Goal: Transaction & Acquisition: Book appointment/travel/reservation

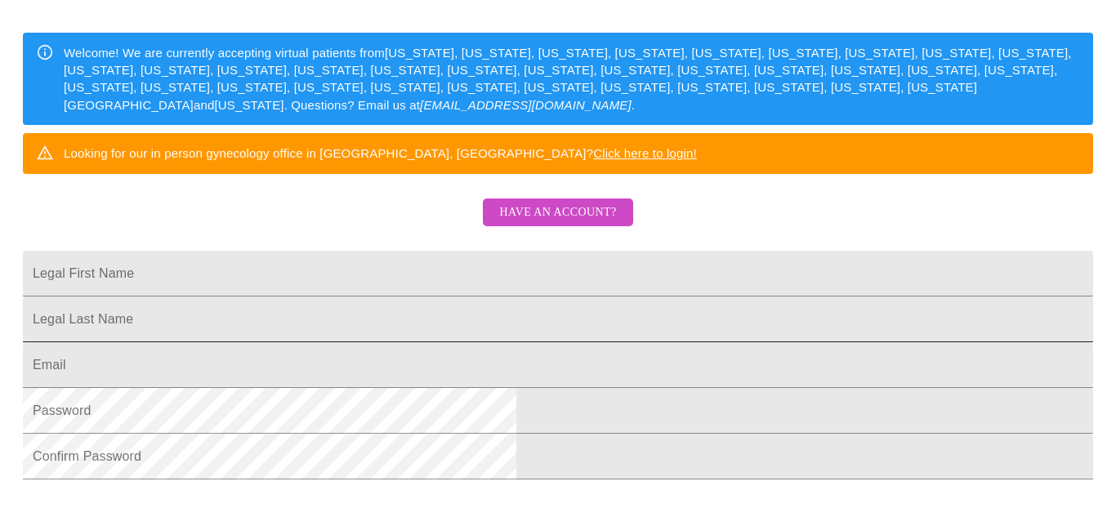
scroll to position [221, 0]
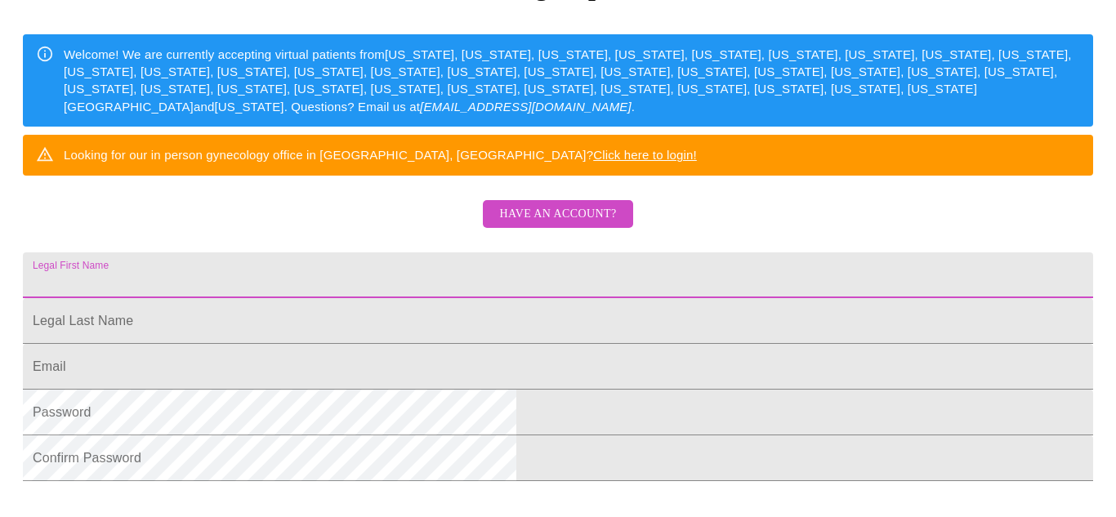
click at [515, 298] on input "Legal First Name" at bounding box center [558, 275] width 1070 height 46
type input "[PERSON_NAME]"
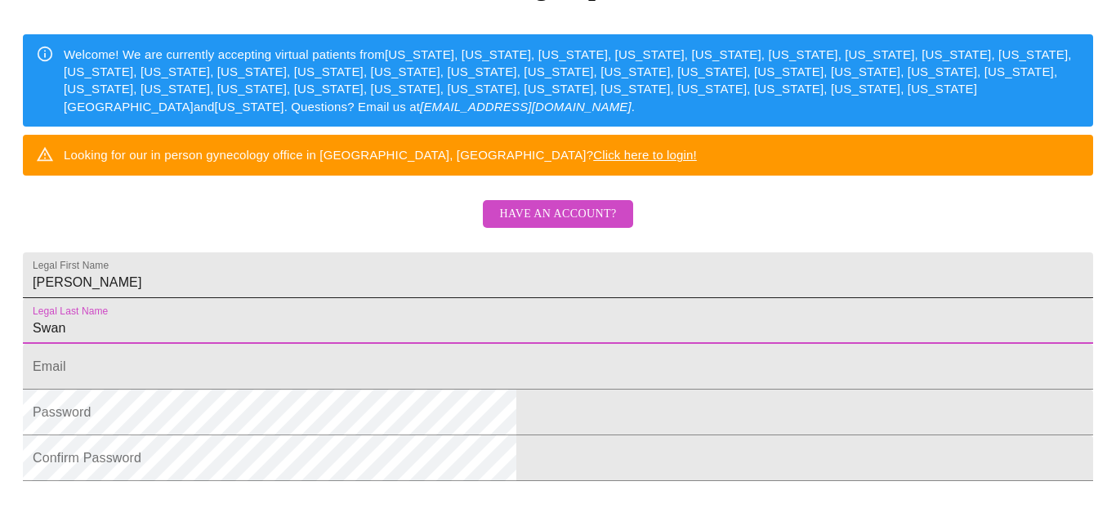
type input "Swan"
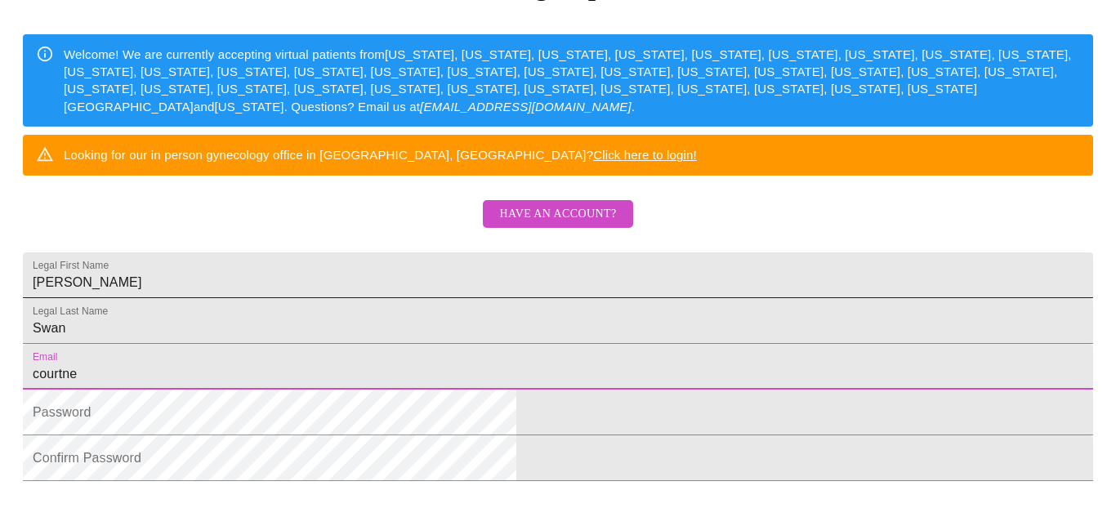
type input "[PERSON_NAME]"
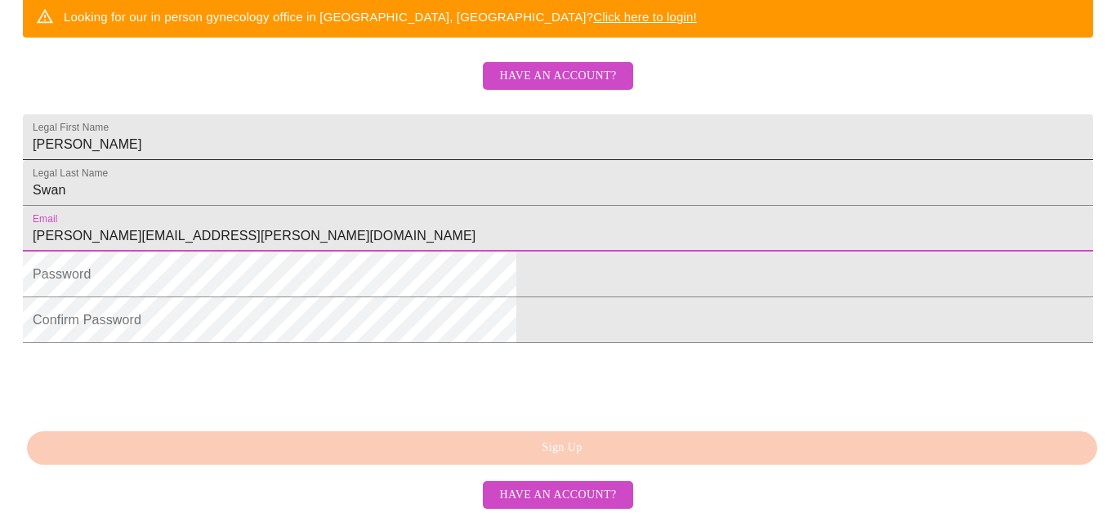
scroll to position [454, 0]
type input "[PERSON_NAME][EMAIL_ADDRESS][PERSON_NAME][DOMAIN_NAME]"
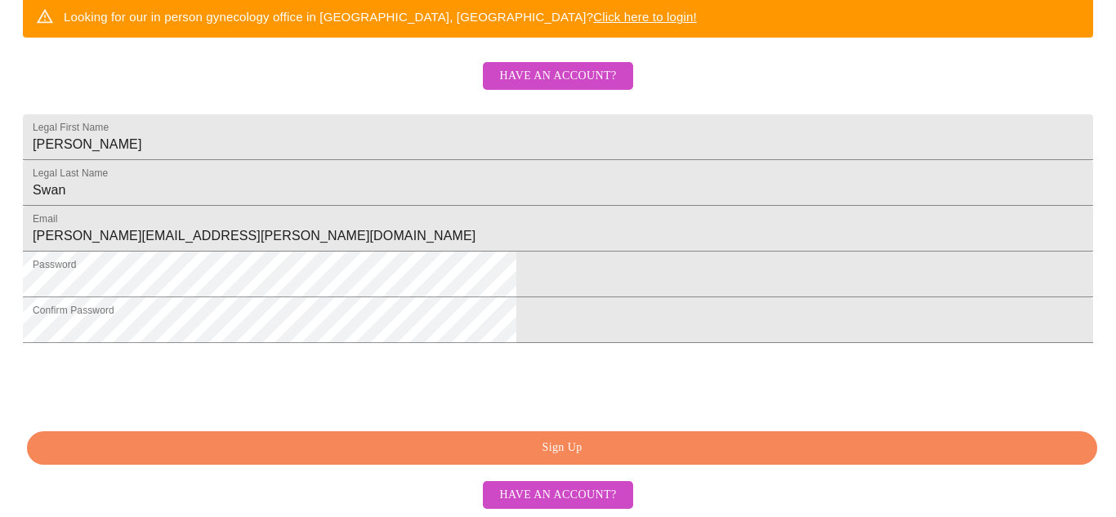
click at [648, 458] on span "Sign Up" at bounding box center [562, 448] width 1033 height 20
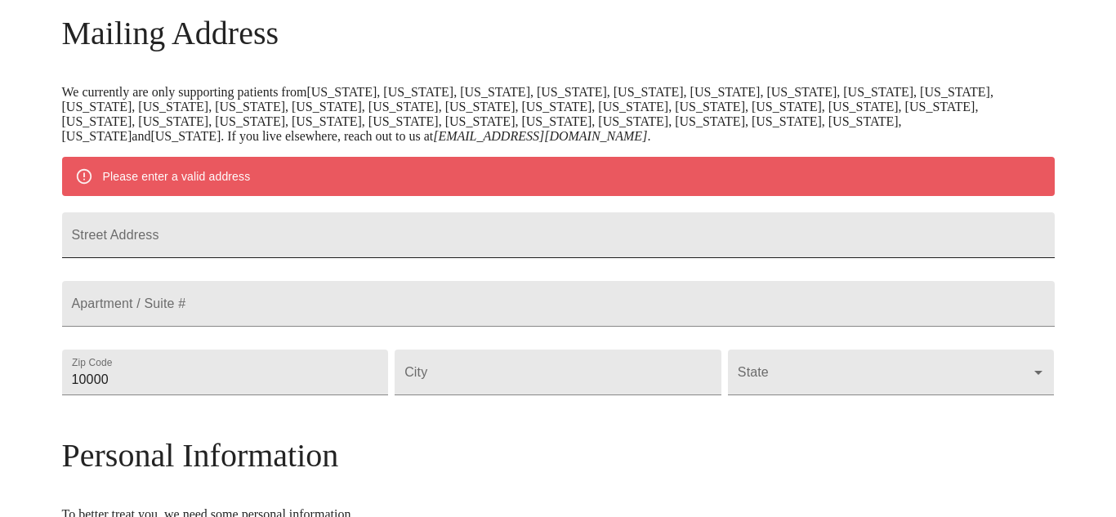
scroll to position [252, 0]
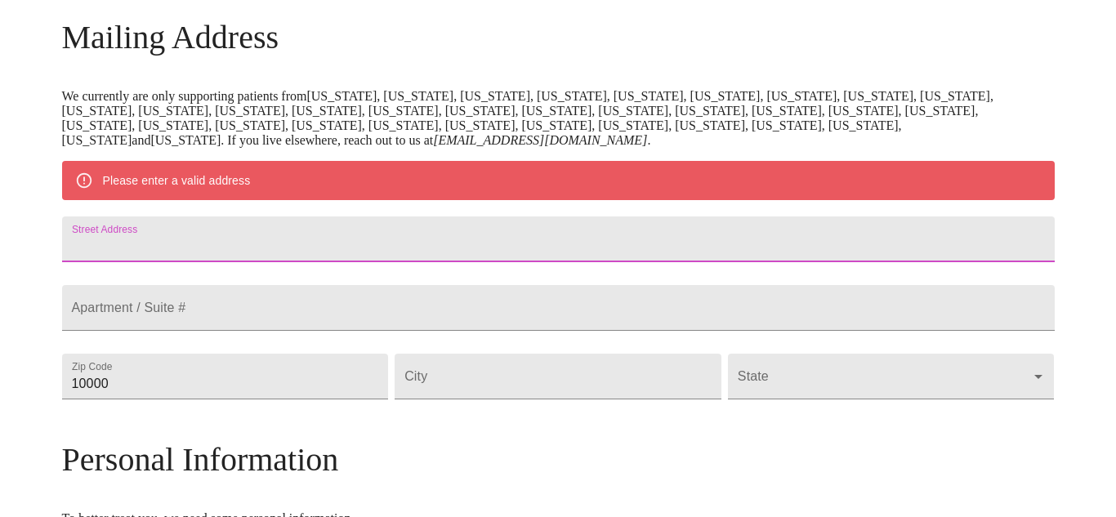
click at [412, 257] on input "Street Address" at bounding box center [558, 239] width 993 height 46
type input "1783 [PERSON_NAME] ln"
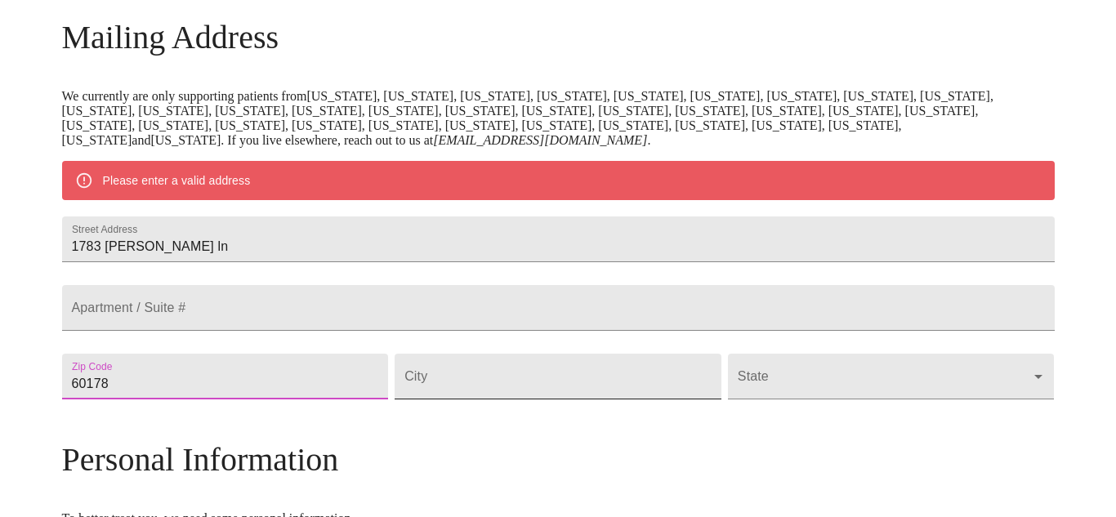
type input "60178"
click at [534, 399] on input "Street Address" at bounding box center [558, 377] width 327 height 46
type input "Sycamore"
click at [852, 419] on body "MyMenopauseRx Welcome to MyMenopauseRx Since it's your first time here, you'll …" at bounding box center [558, 399] width 1103 height 1288
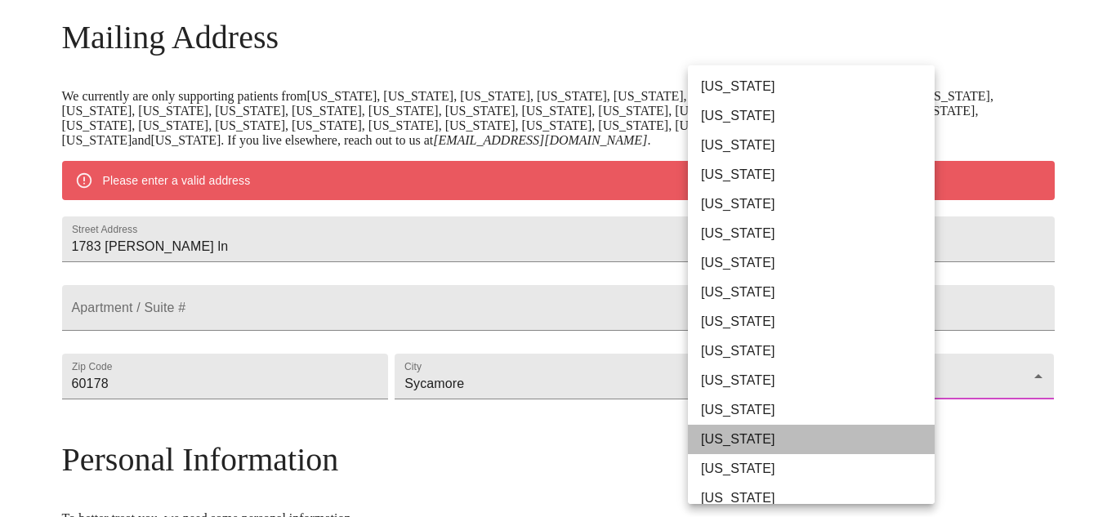
click at [822, 441] on li "[US_STATE]" at bounding box center [811, 439] width 247 height 29
type input "[US_STATE]"
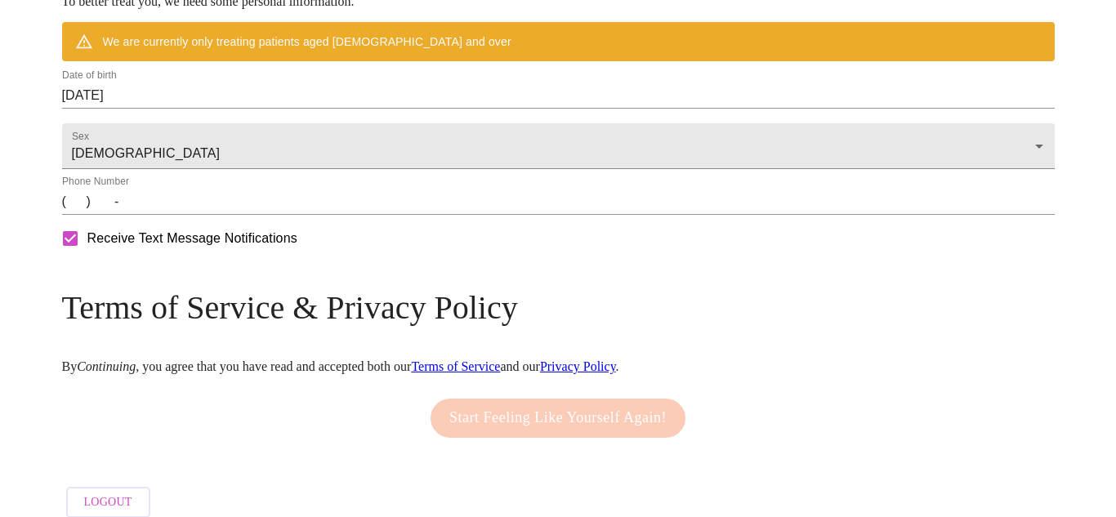
scroll to position [731, 0]
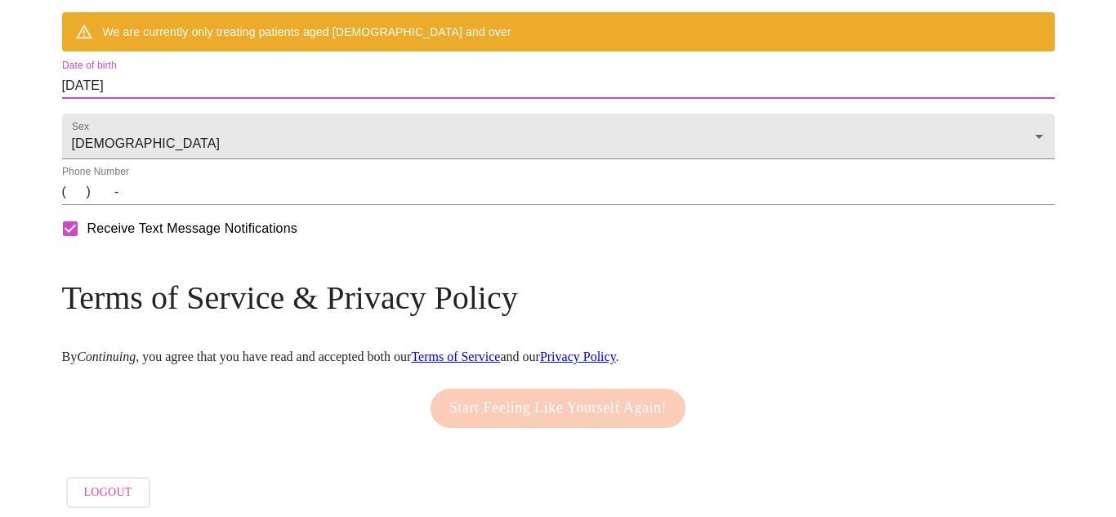
click at [266, 99] on input "[DATE]" at bounding box center [558, 86] width 993 height 26
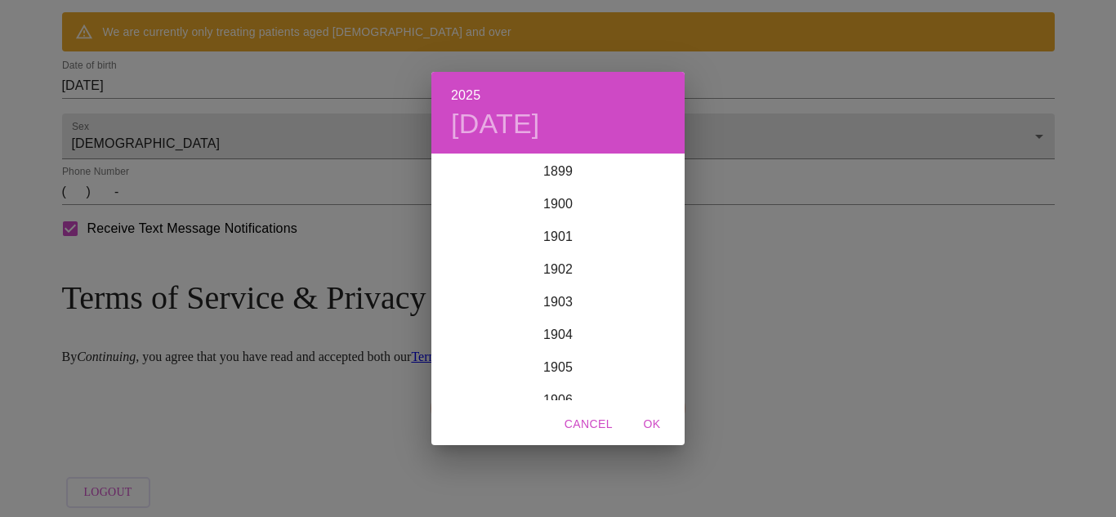
scroll to position [4019, 0]
click at [241, 178] on div "2025 [DATE] 1900 1901 1902 1903 1904 1905 1906 1907 1908 1909 1910 1911 1912 19…" at bounding box center [558, 258] width 1116 height 517
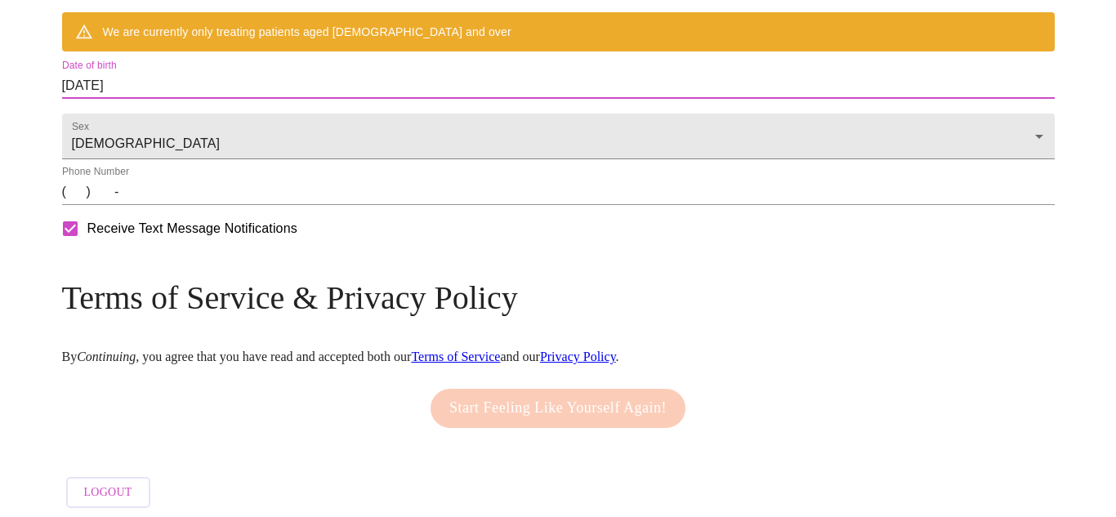
click at [219, 99] on input "[DATE]" at bounding box center [558, 86] width 993 height 26
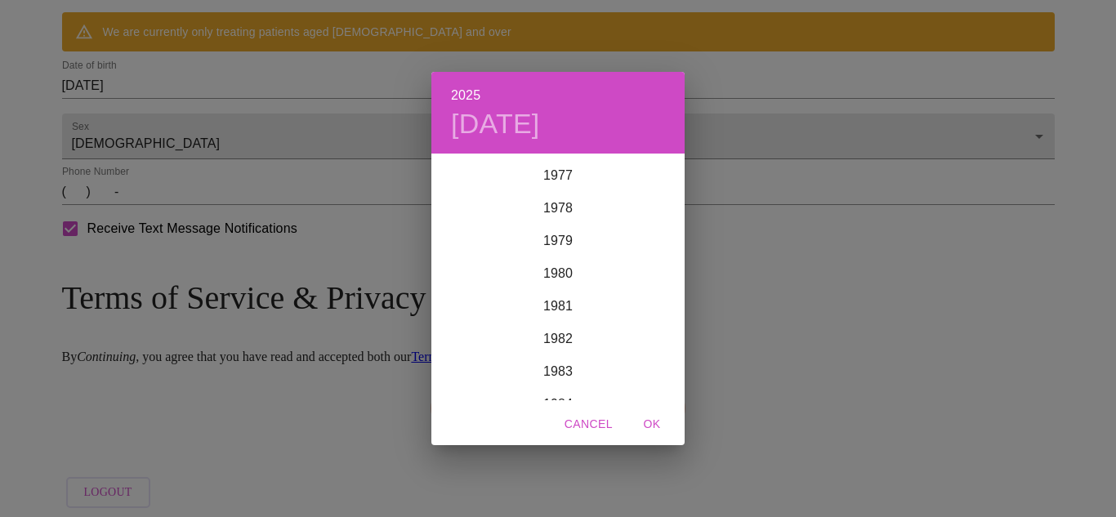
scroll to position [2542, 0]
click at [561, 203] on div "1978" at bounding box center [557, 210] width 253 height 33
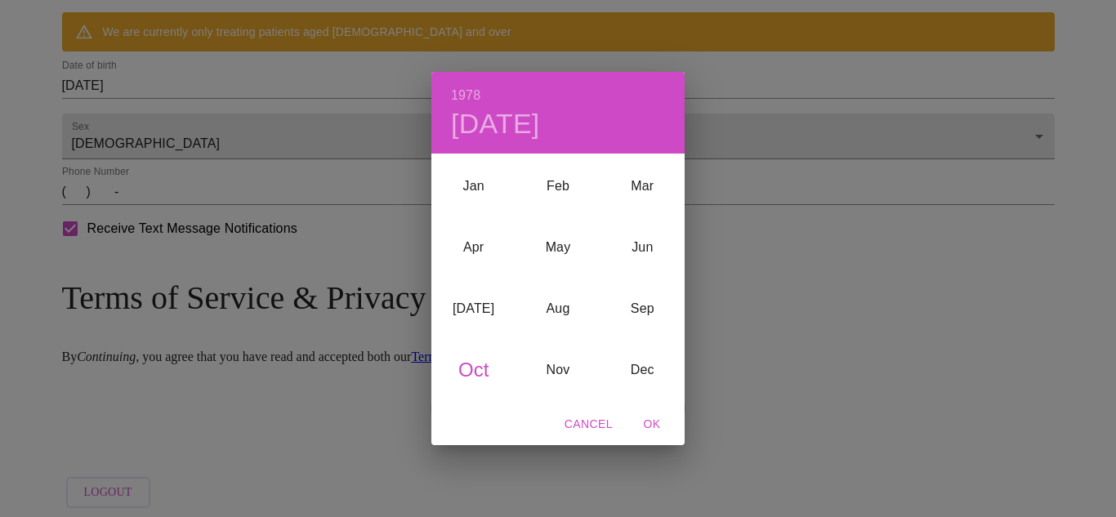
click at [475, 364] on div "Oct" at bounding box center [473, 369] width 84 height 61
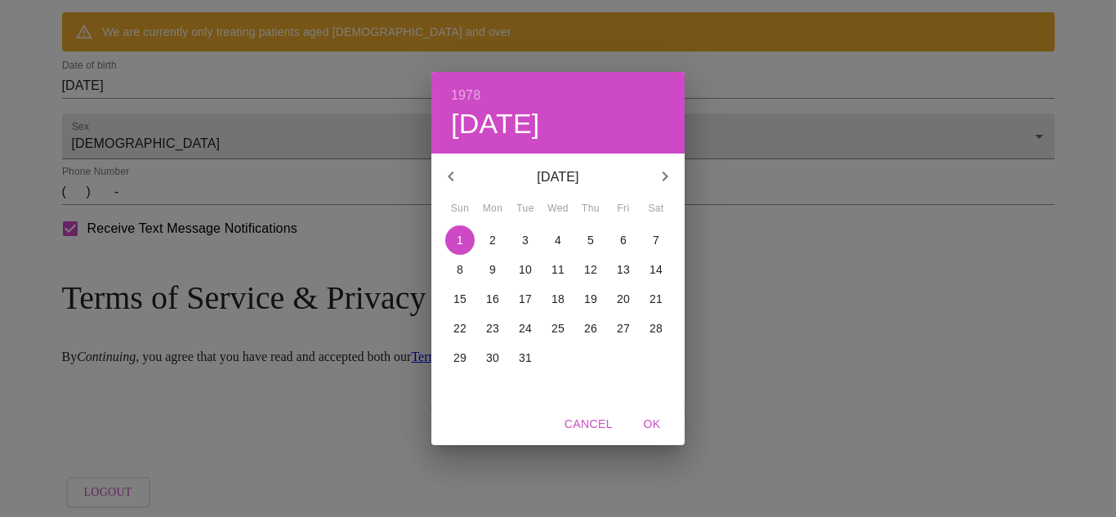
click at [525, 357] on p "31" at bounding box center [525, 358] width 13 height 16
click at [653, 421] on span "OK" at bounding box center [651, 424] width 39 height 20
type input "[DATE]"
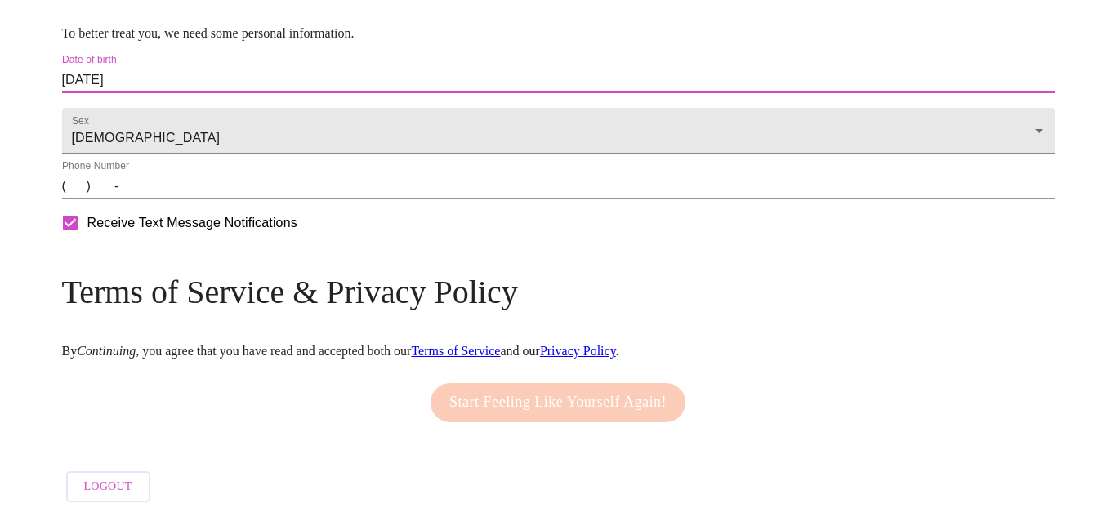
click at [182, 199] on input "(   )    -" at bounding box center [558, 186] width 993 height 26
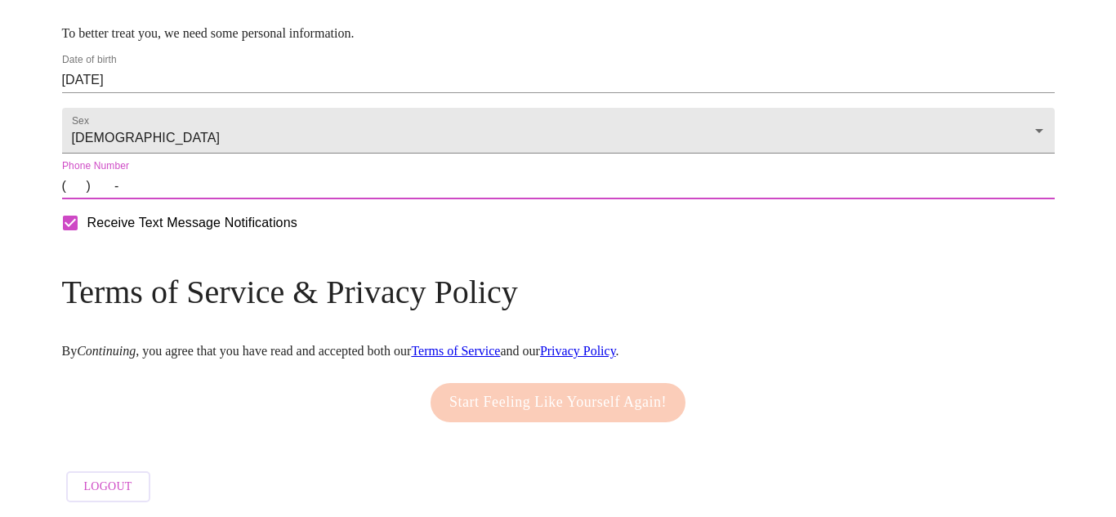
type input "[PHONE_NUMBER]"
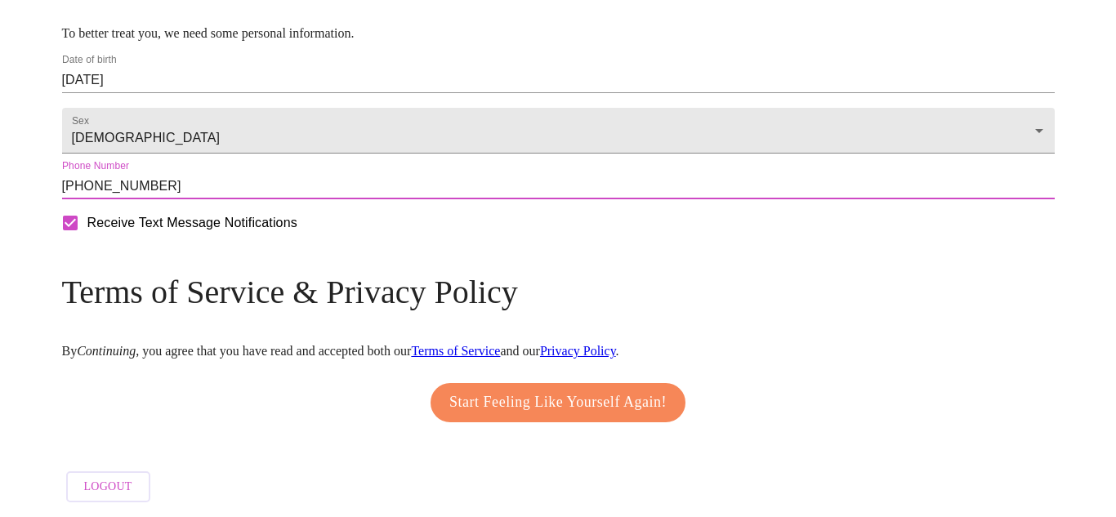
scroll to position [741, 0]
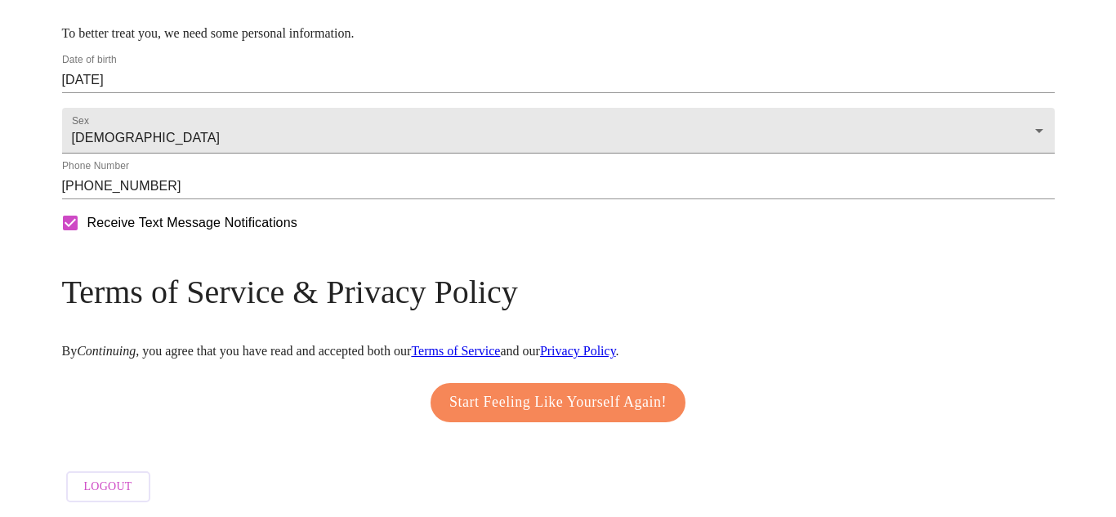
click at [500, 344] on link "Terms of Service" at bounding box center [455, 351] width 89 height 14
click at [520, 397] on span "Start Feeling Like Yourself Again!" at bounding box center [557, 403] width 217 height 26
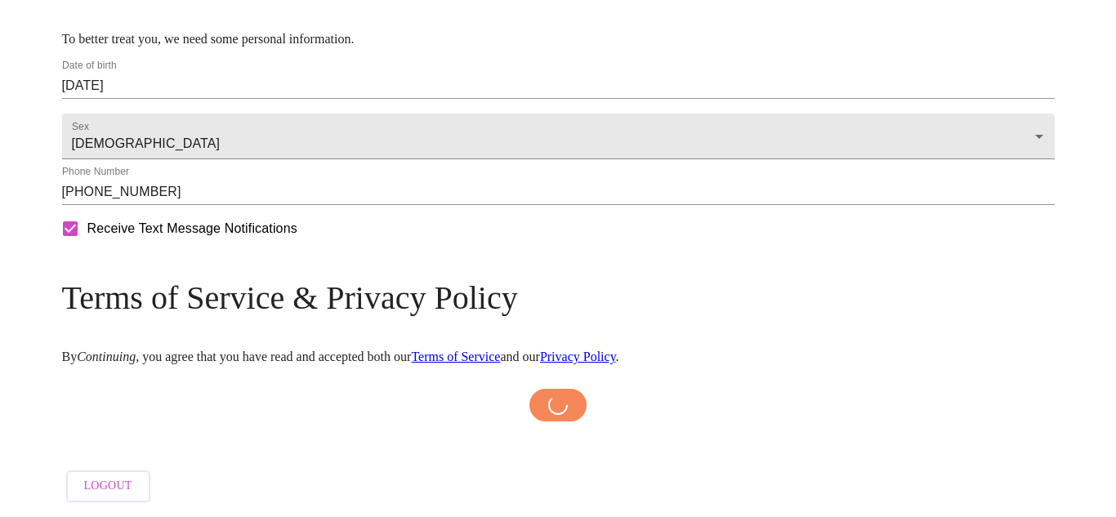
scroll to position [735, 0]
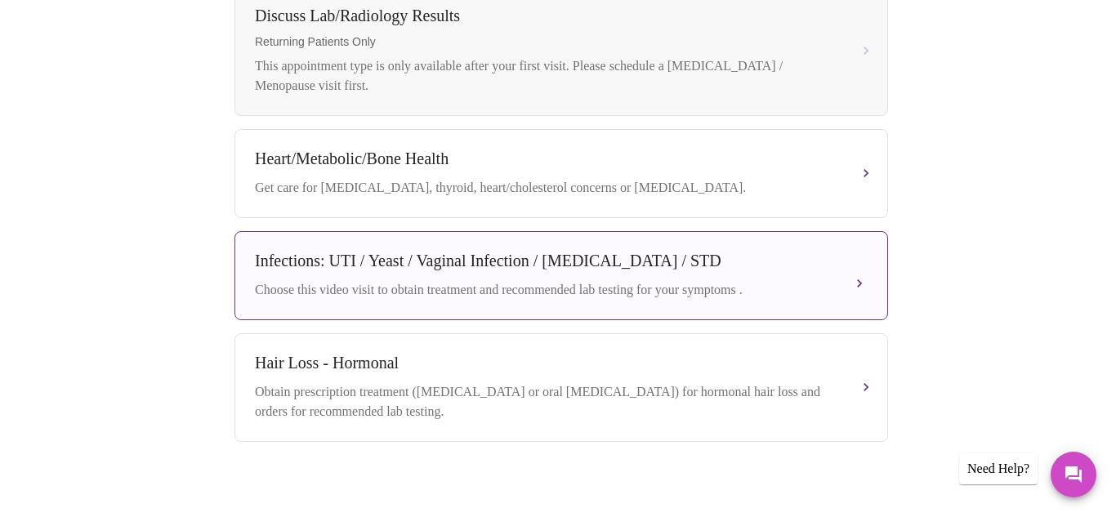
scroll to position [984, 0]
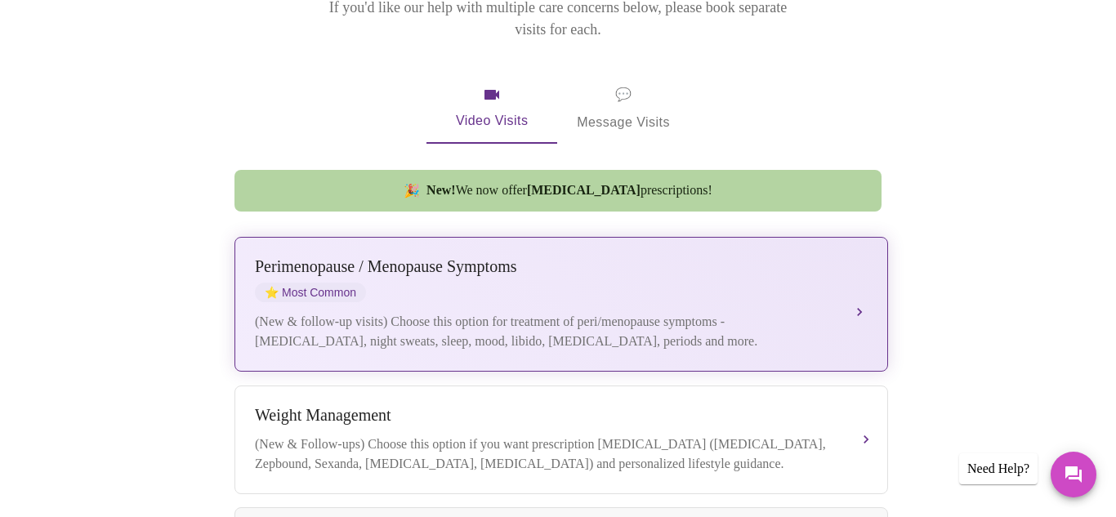
click at [770, 257] on div "[MEDICAL_DATA] / Menopause Symptoms ⭐ Most Common" at bounding box center [545, 279] width 580 height 45
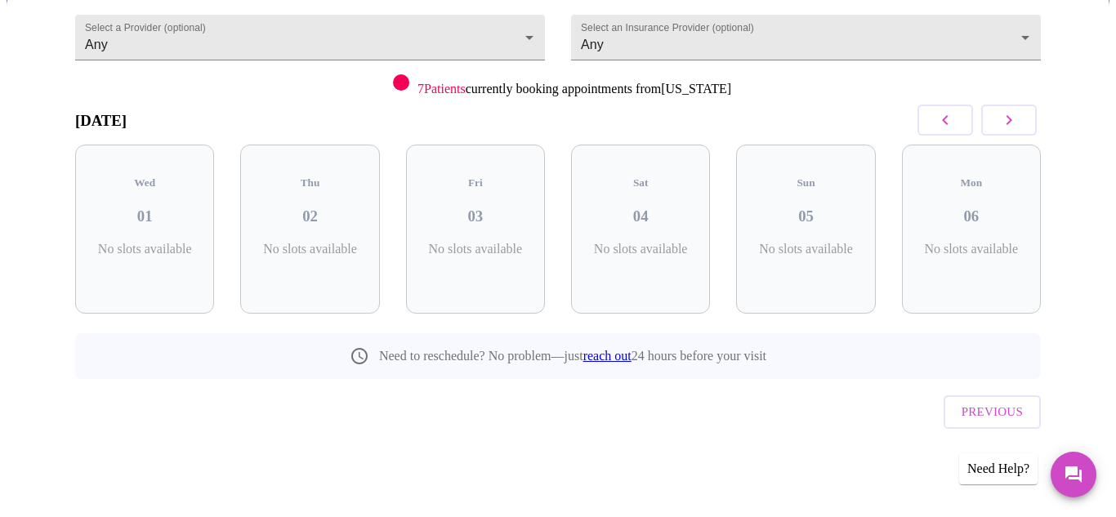
scroll to position [125, 0]
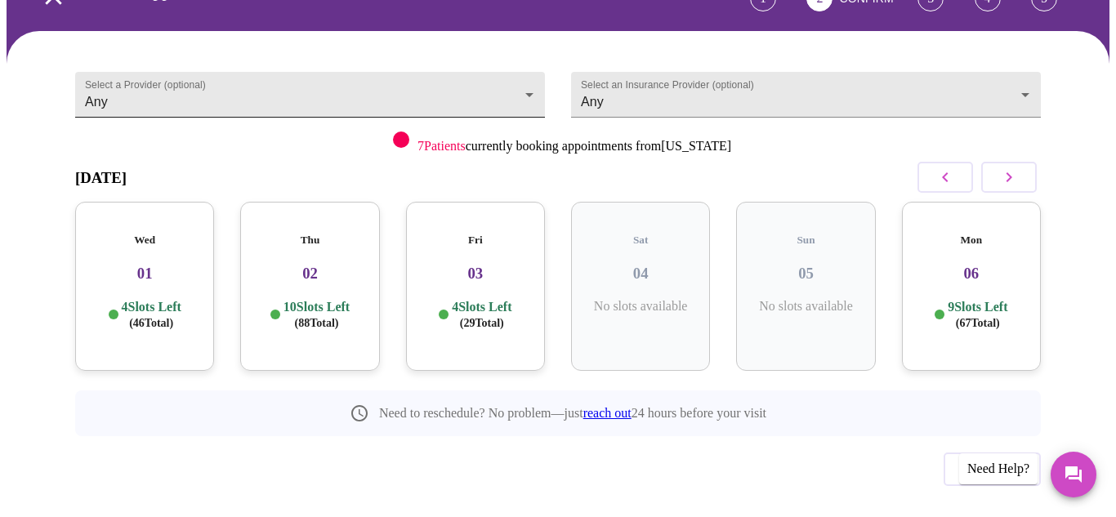
click at [530, 74] on body "MyMenopauseRx Appointments Messaging Labs Uploads Medications Community Refer a…" at bounding box center [558, 225] width 1103 height 686
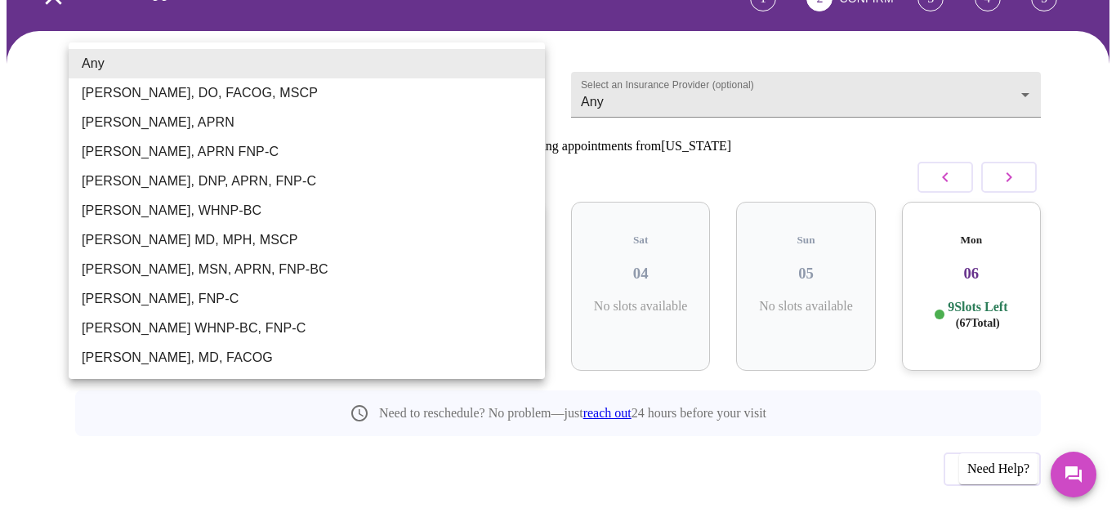
click at [381, 145] on li "[PERSON_NAME], APRN FNP-C" at bounding box center [307, 151] width 476 height 29
type input "[PERSON_NAME], APRN FNP-C"
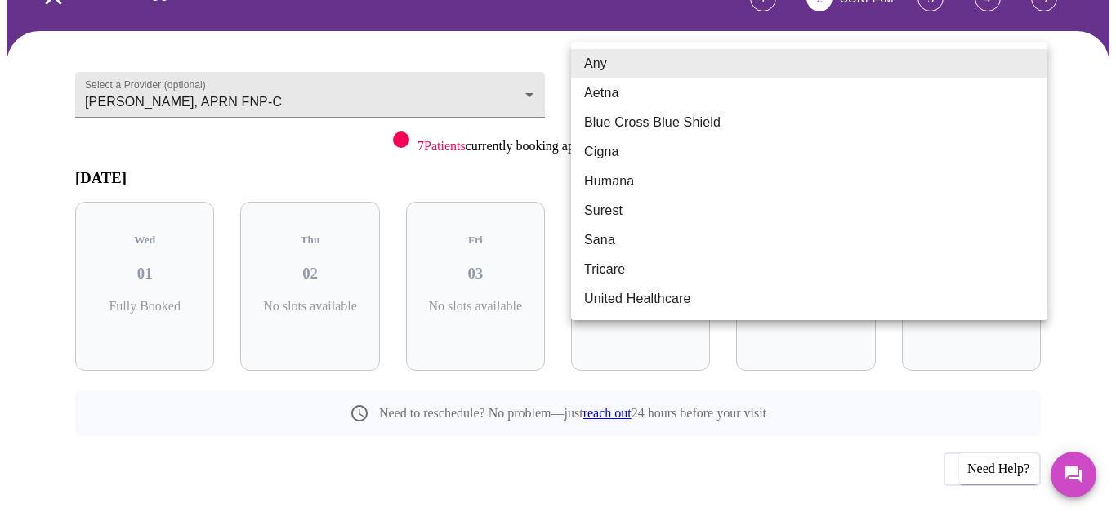
click at [790, 74] on body "MyMenopauseRx Appointments Messaging Labs Uploads Medications Community Refer a…" at bounding box center [558, 225] width 1103 height 686
click at [784, 99] on li "Aetna" at bounding box center [809, 92] width 476 height 29
type input "Aetna"
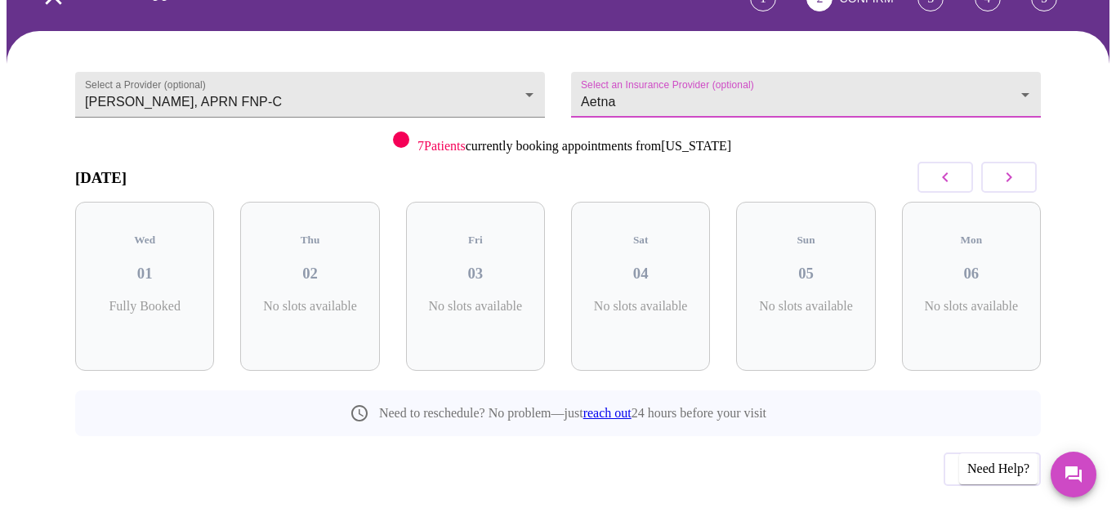
click at [1019, 167] on icon "button" at bounding box center [1009, 177] width 20 height 20
click at [459, 265] on h3 "14" at bounding box center [475, 274] width 113 height 18
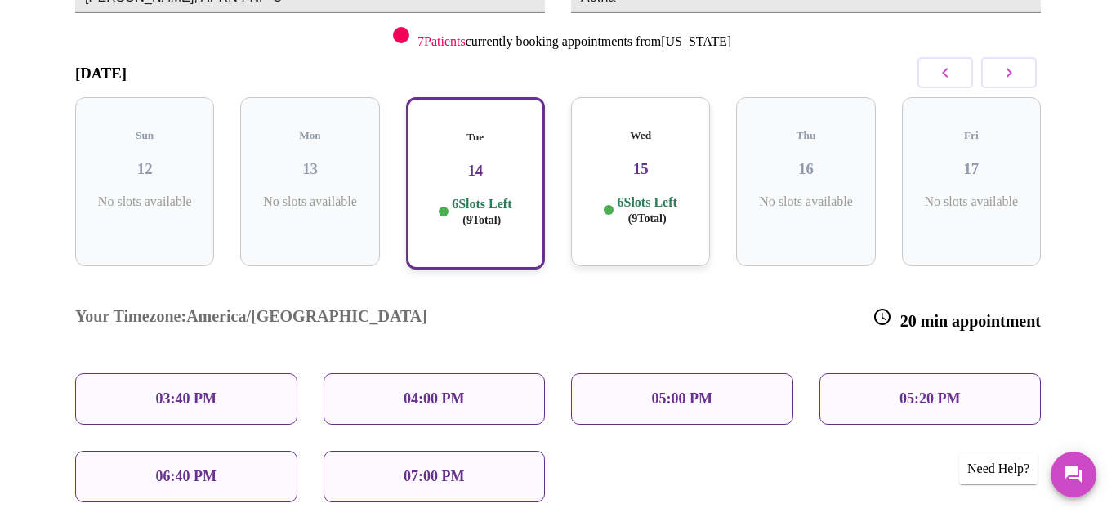
scroll to position [232, 0]
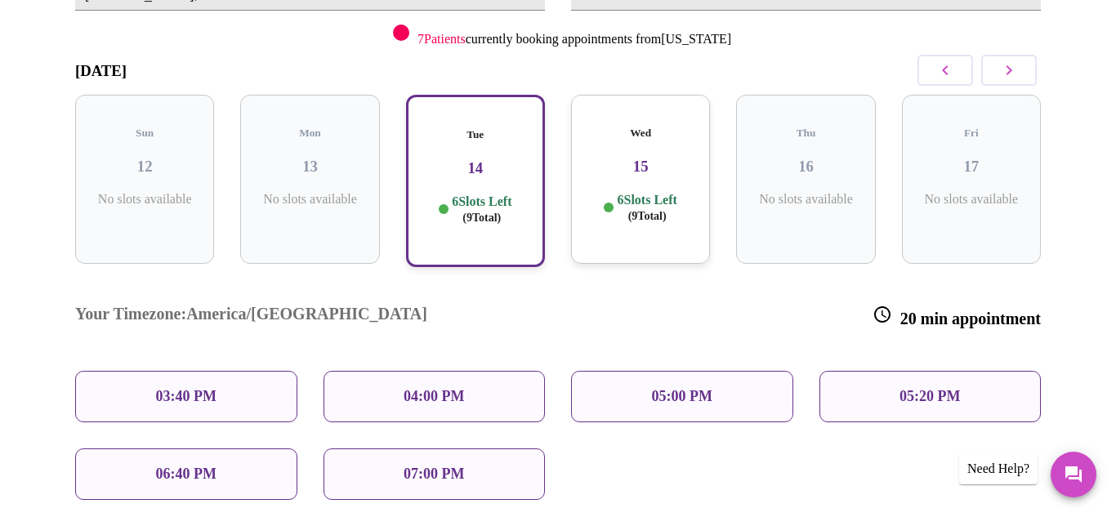
click at [210, 388] on p "03:40 PM" at bounding box center [186, 396] width 60 height 17
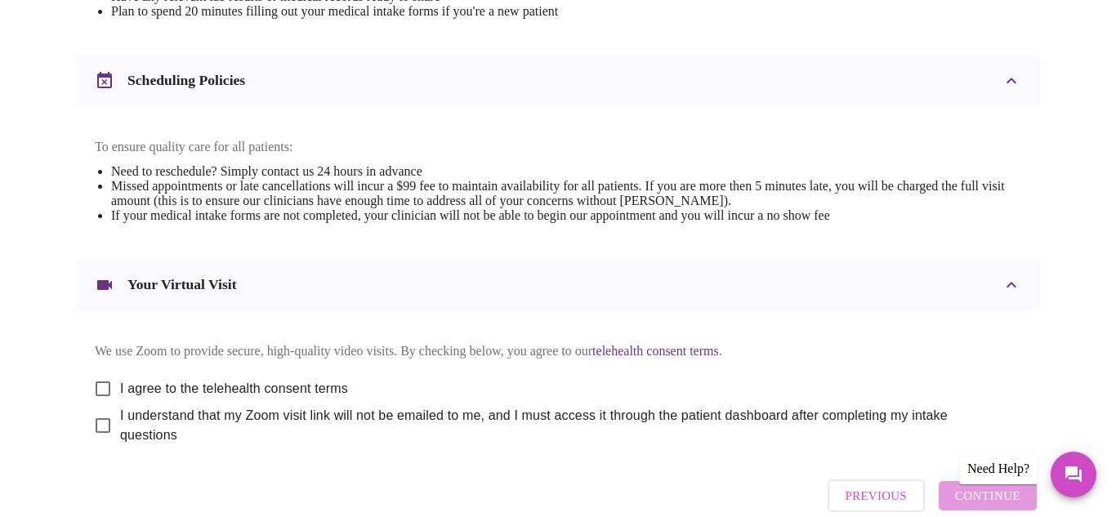
scroll to position [597, 0]
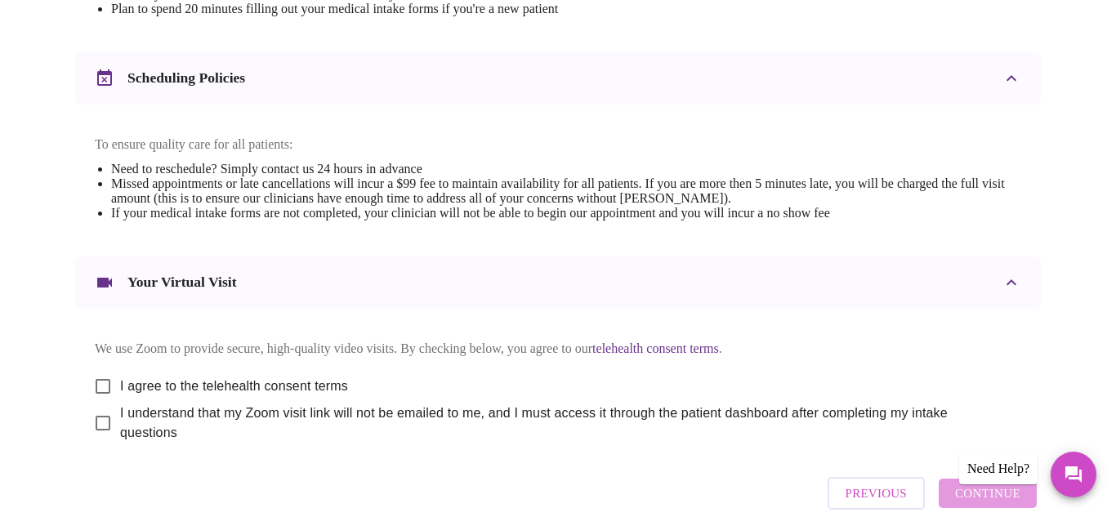
click at [96, 370] on input "I agree to the telehealth consent terms" at bounding box center [103, 386] width 34 height 34
checkbox input "true"
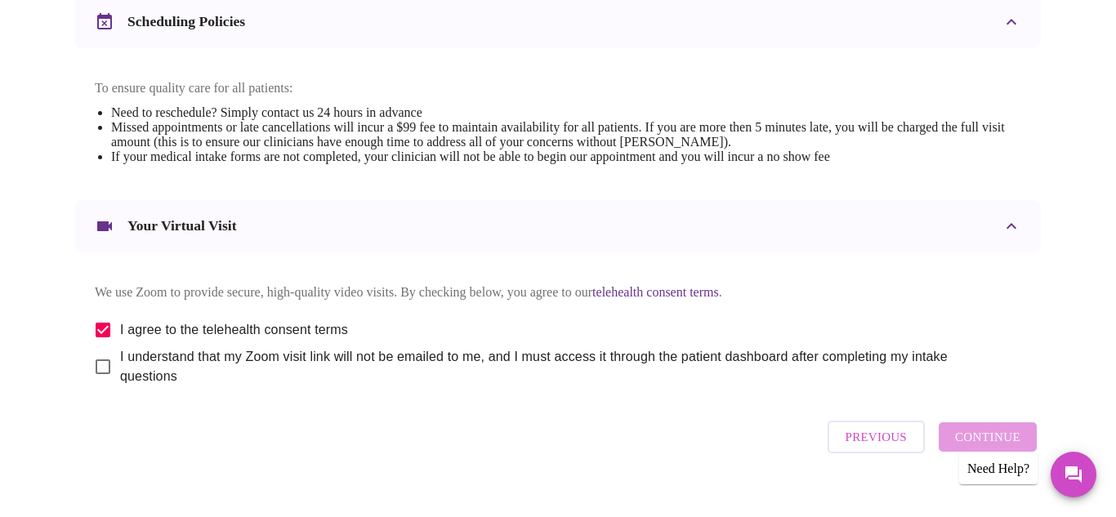
scroll to position [659, 0]
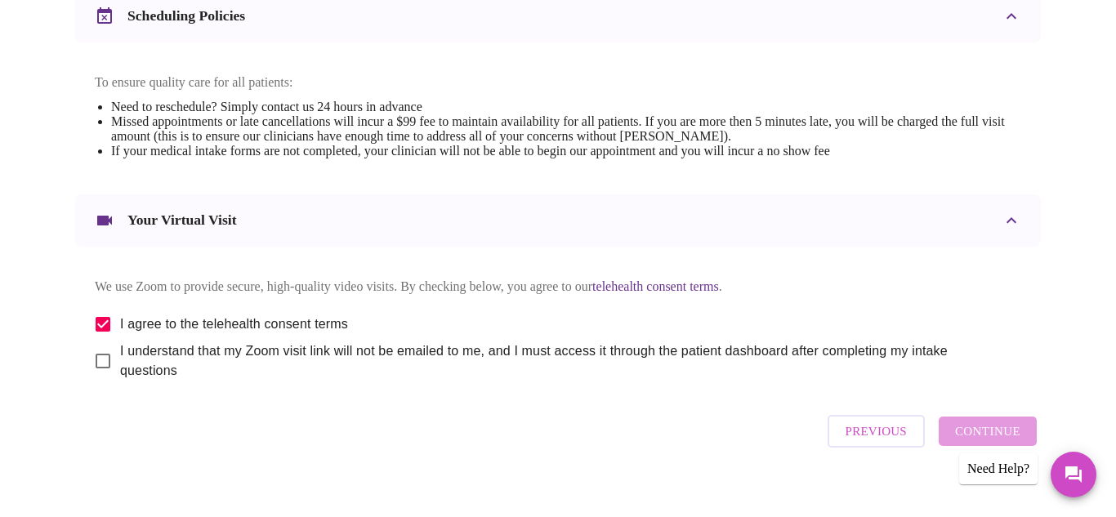
click at [685, 279] on link "telehealth consent terms" at bounding box center [655, 286] width 127 height 14
click at [95, 354] on input "I understand that my Zoom visit link will not be emailed to me, and I must acce…" at bounding box center [103, 361] width 34 height 34
checkbox input "true"
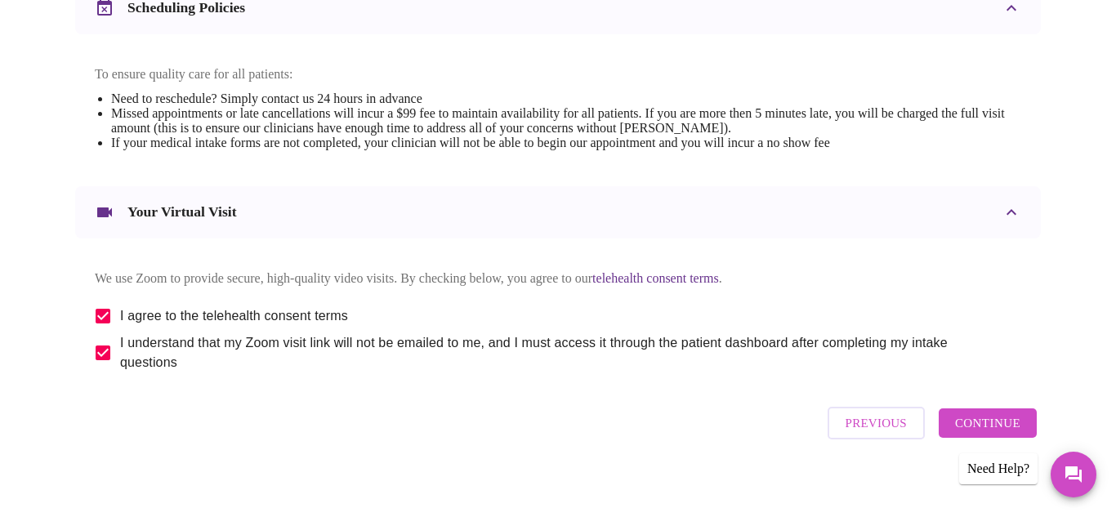
click at [975, 413] on span "Continue" at bounding box center [987, 423] width 65 height 21
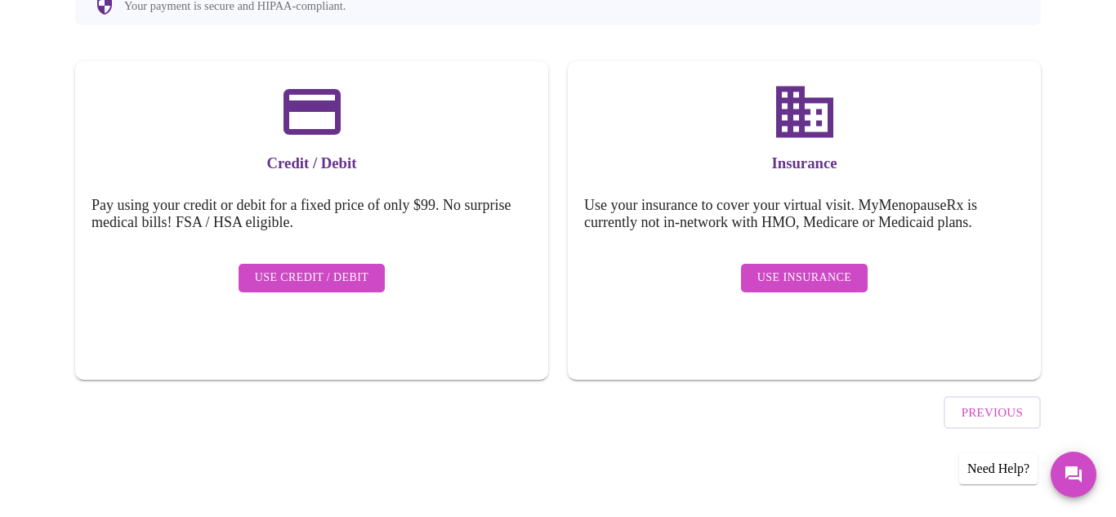
scroll to position [178, 0]
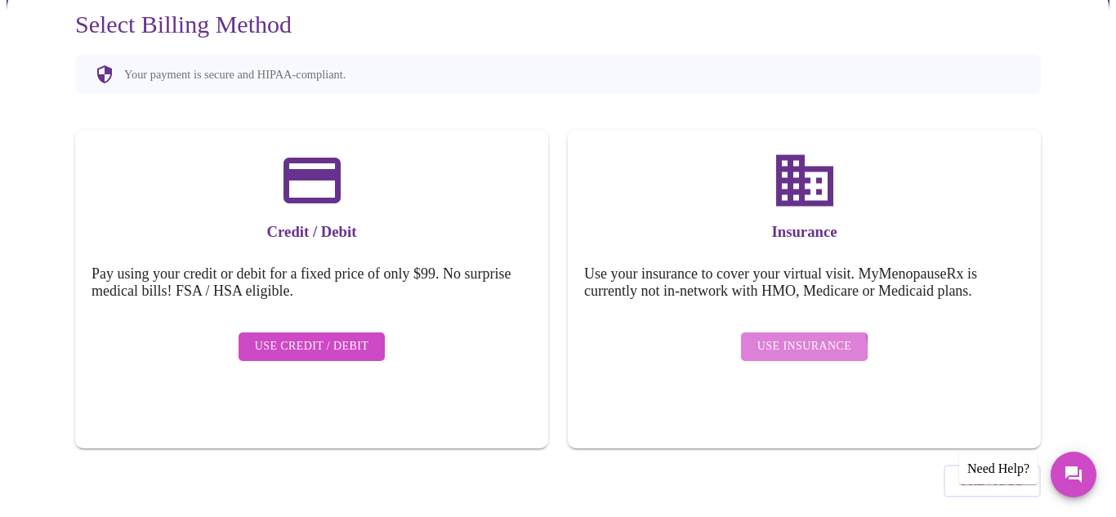
click at [807, 337] on span "Use Insurance" at bounding box center [804, 347] width 94 height 20
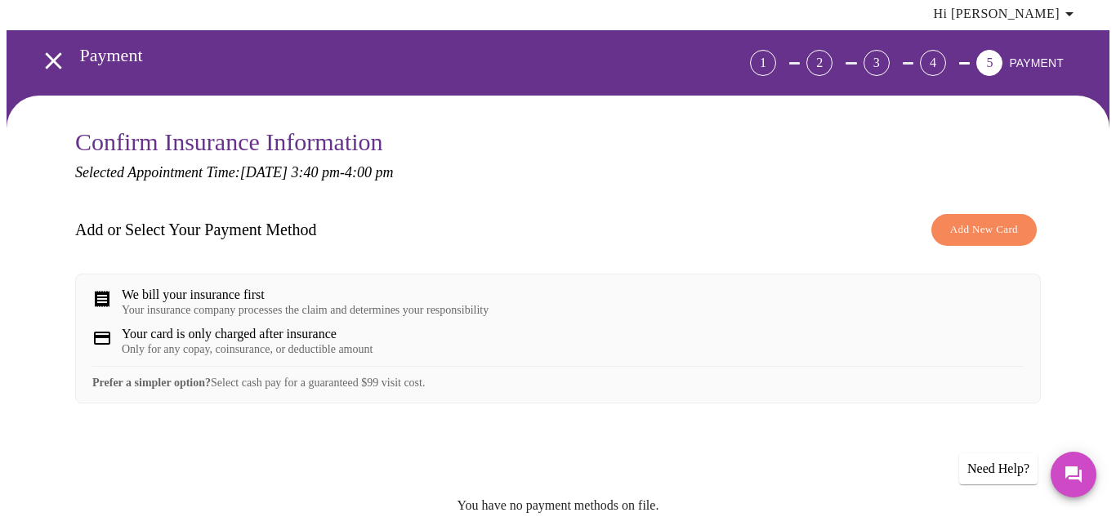
scroll to position [0, 0]
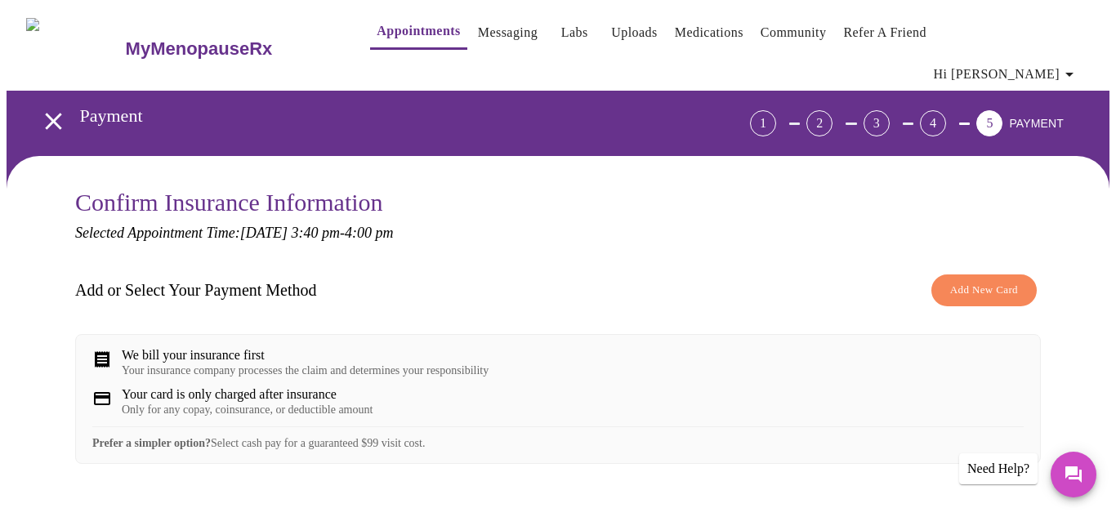
click at [39, 107] on icon "open drawer" at bounding box center [53, 121] width 29 height 29
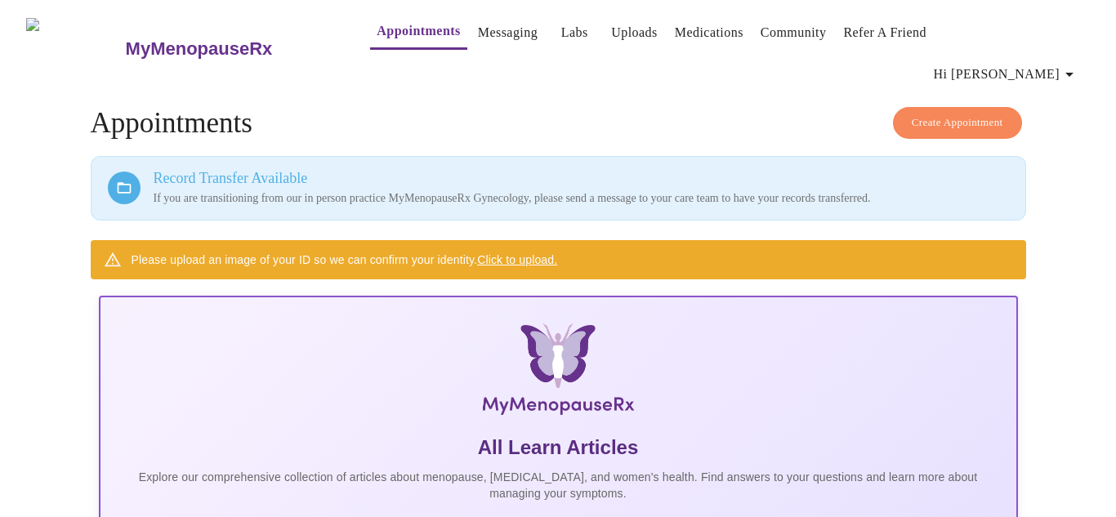
click at [1047, 63] on span "Hi [PERSON_NAME]" at bounding box center [1006, 74] width 145 height 23
click at [814, 46] on div at bounding box center [558, 258] width 1116 height 517
click at [944, 114] on span "Create Appointment" at bounding box center [957, 123] width 91 height 19
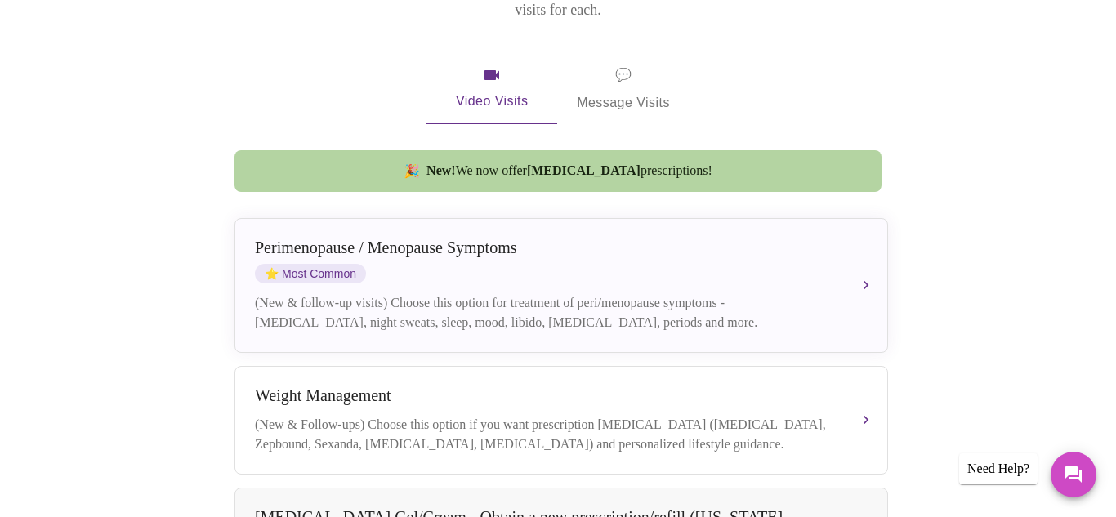
scroll to position [312, 0]
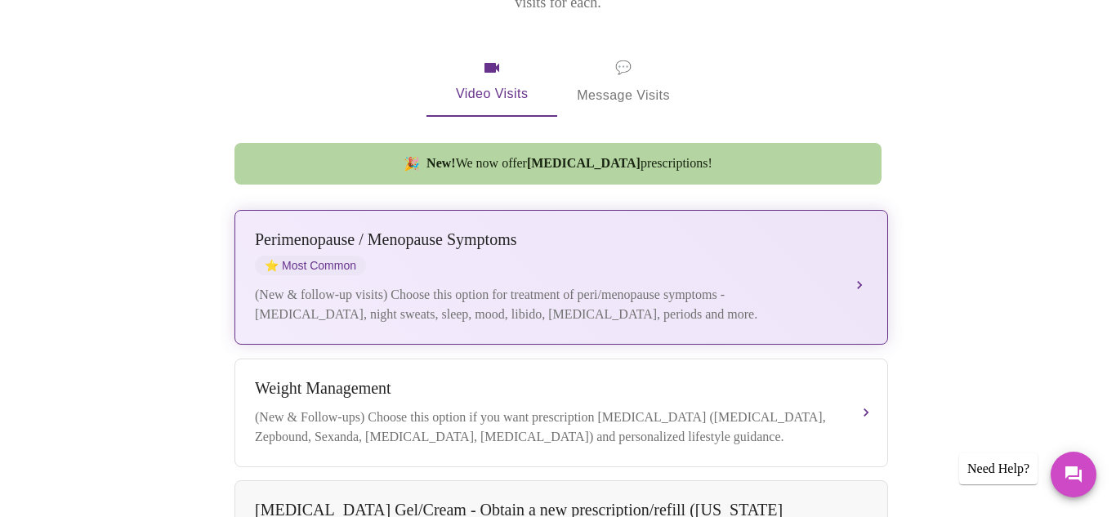
click at [62, 437] on div "Book your next visit If you'd like our help with multiple care concerns below, …" at bounding box center [558, 527] width 1005 height 1249
click at [833, 230] on div "[MEDICAL_DATA] / Menopause Symptoms ⭐ Most Common" at bounding box center [545, 252] width 580 height 45
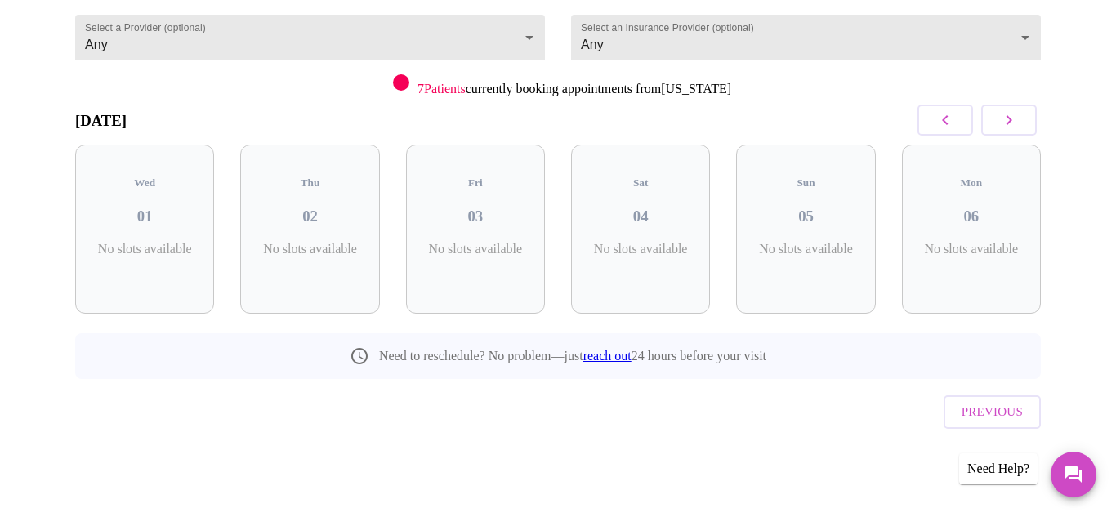
scroll to position [125, 0]
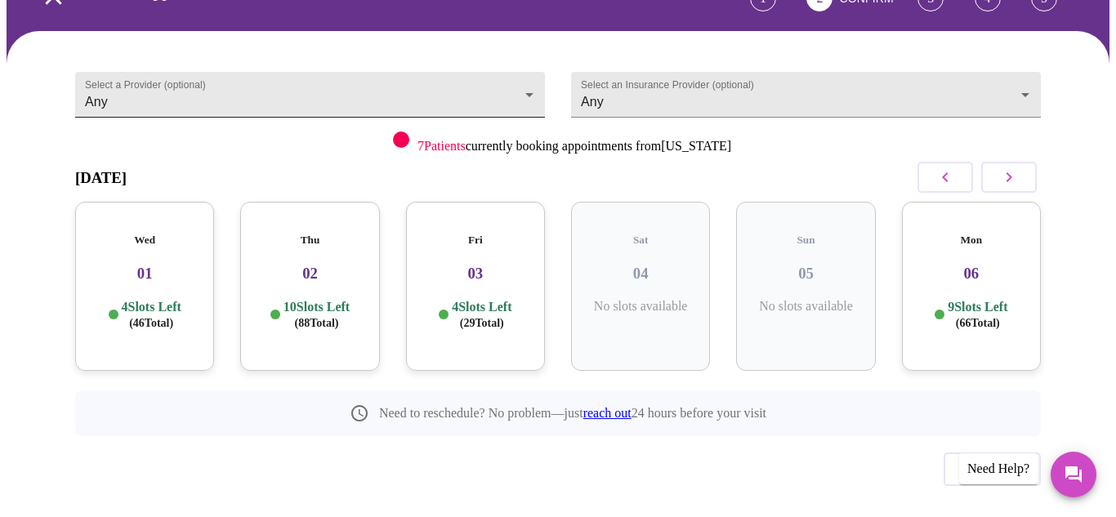
click at [360, 55] on body "MyMenopauseRx Appointments Messaging Labs Uploads Medications Community Refer a…" at bounding box center [558, 225] width 1103 height 686
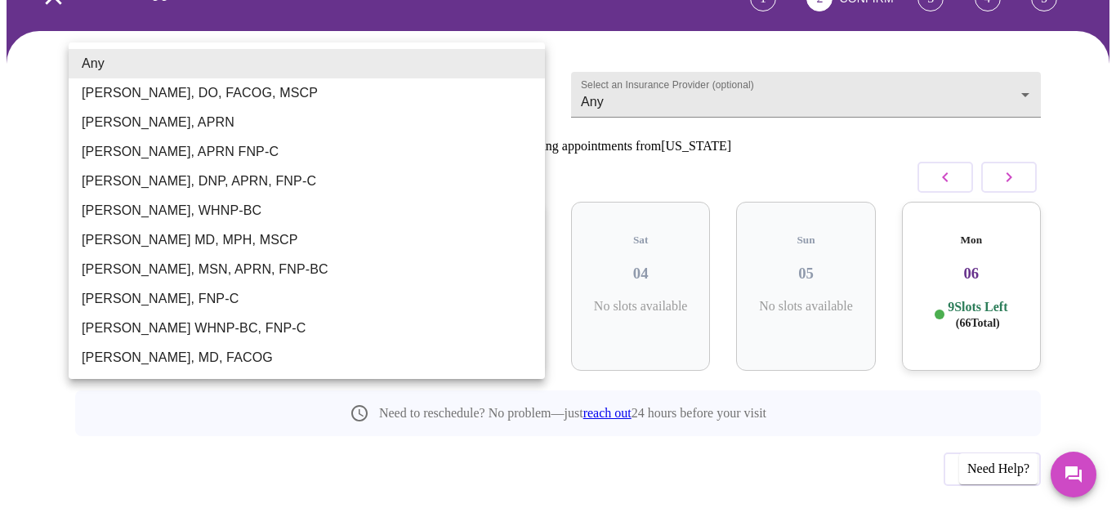
click at [229, 148] on li "[PERSON_NAME], APRN FNP-C" at bounding box center [307, 151] width 476 height 29
type input "[PERSON_NAME], APRN FNP-C"
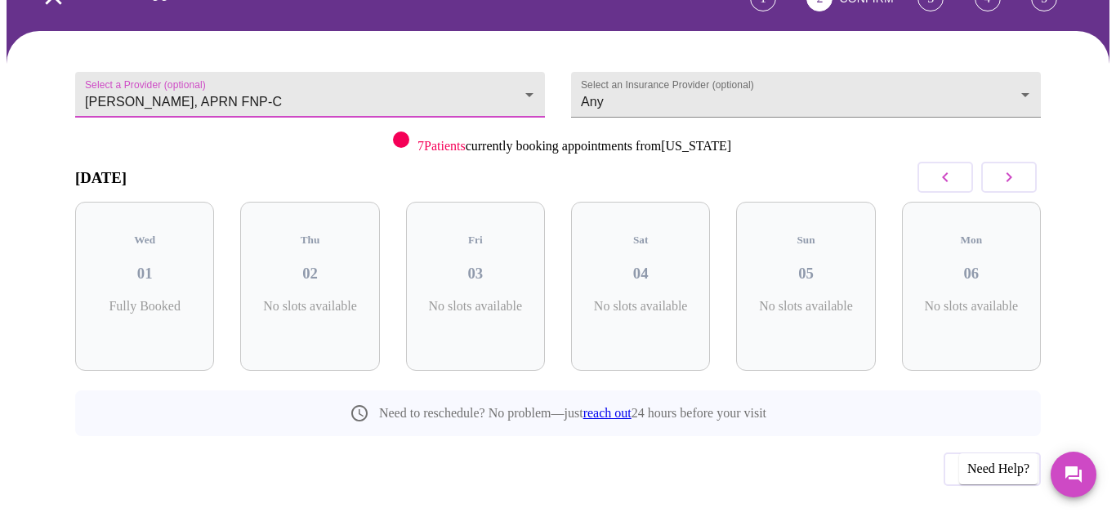
click at [1035, 162] on button "button" at bounding box center [1009, 177] width 56 height 31
click at [1033, 162] on button "button" at bounding box center [1009, 177] width 56 height 31
click at [505, 248] on div "Tue 14 6 Slots Left ( 9 Total)" at bounding box center [475, 286] width 139 height 169
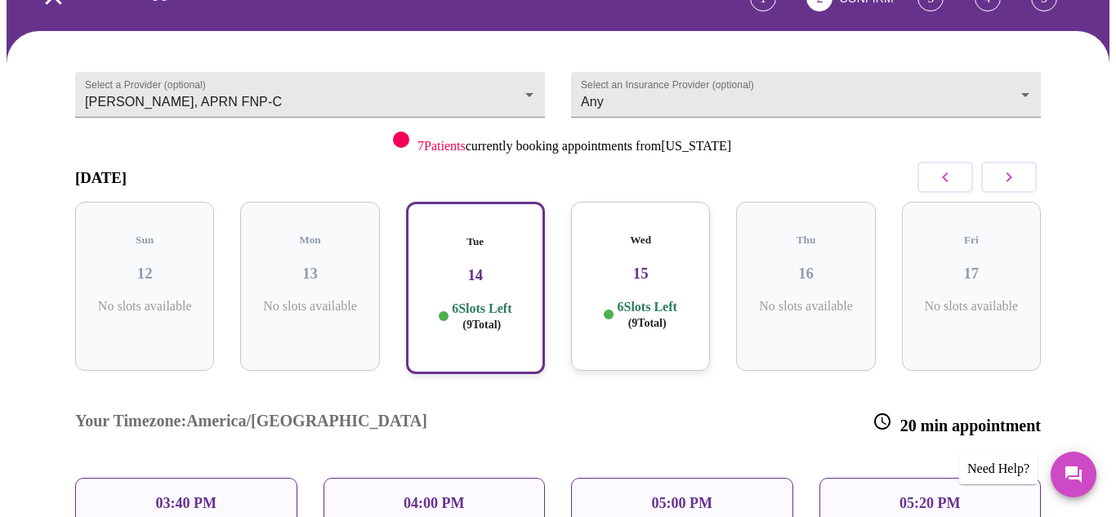
click at [220, 478] on div "03:40 PM" at bounding box center [186, 503] width 222 height 51
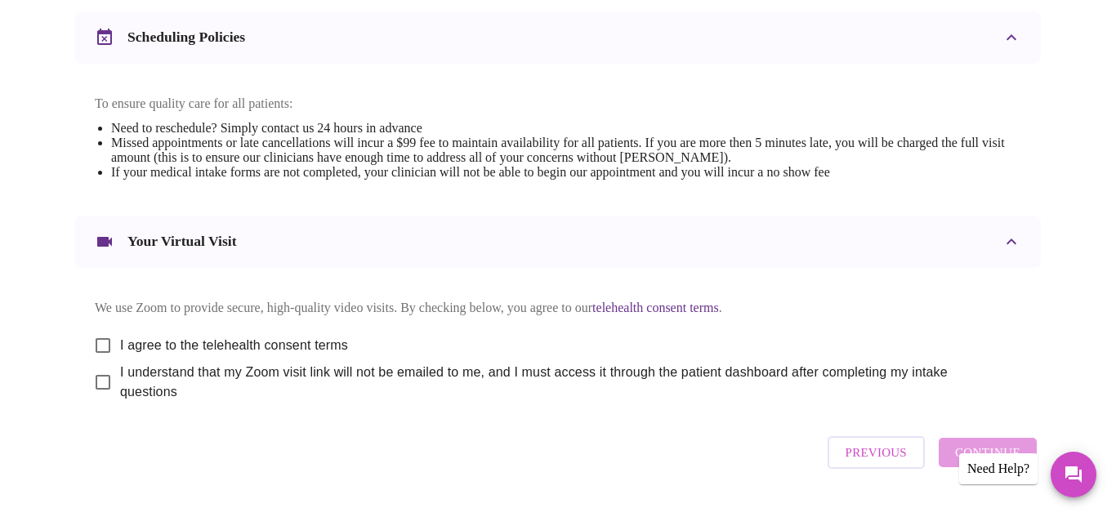
scroll to position [667, 0]
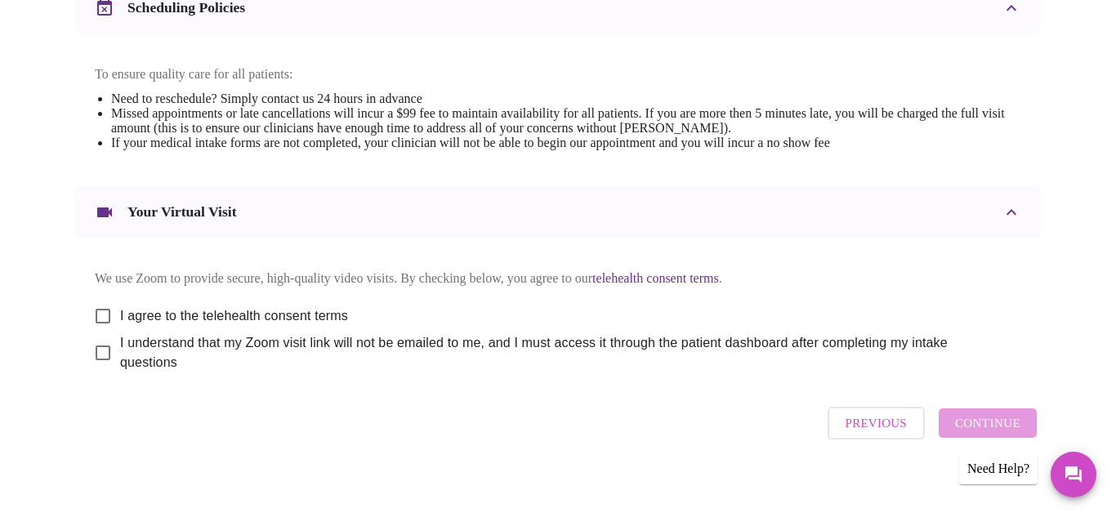
click at [94, 303] on input "I agree to the telehealth consent terms" at bounding box center [103, 316] width 34 height 34
checkbox input "true"
click at [100, 341] on input "I understand that my Zoom visit link will not be emailed to me, and I must acce…" at bounding box center [103, 353] width 34 height 34
checkbox input "true"
click at [973, 421] on span "Continue" at bounding box center [987, 423] width 65 height 21
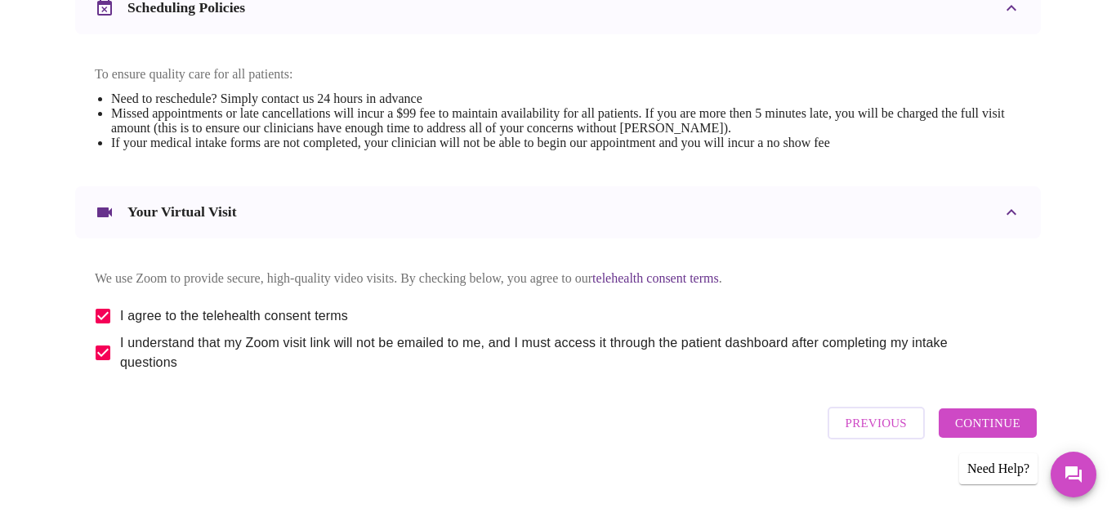
scroll to position [178, 0]
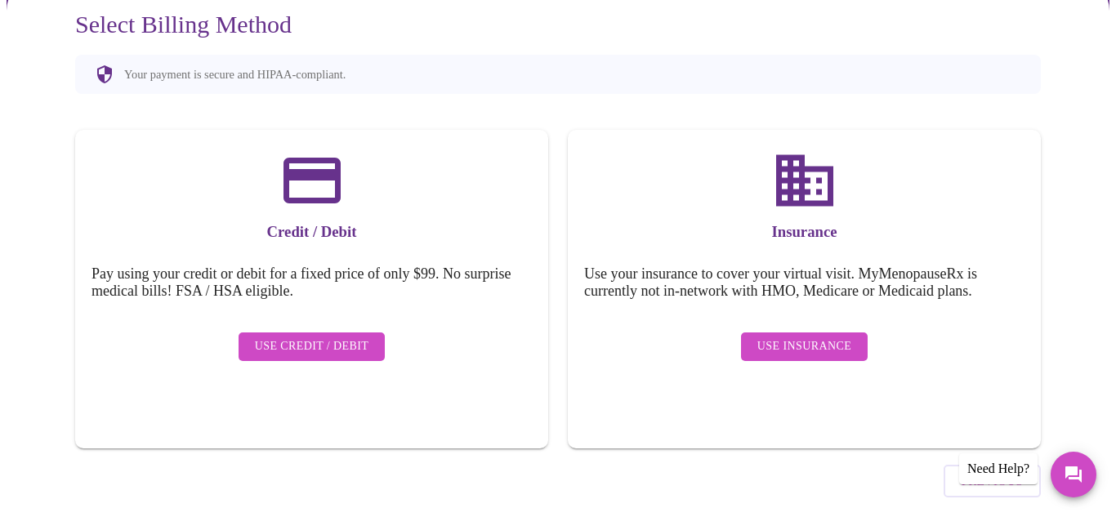
click at [320, 337] on span "Use Credit / Debit" at bounding box center [312, 347] width 114 height 20
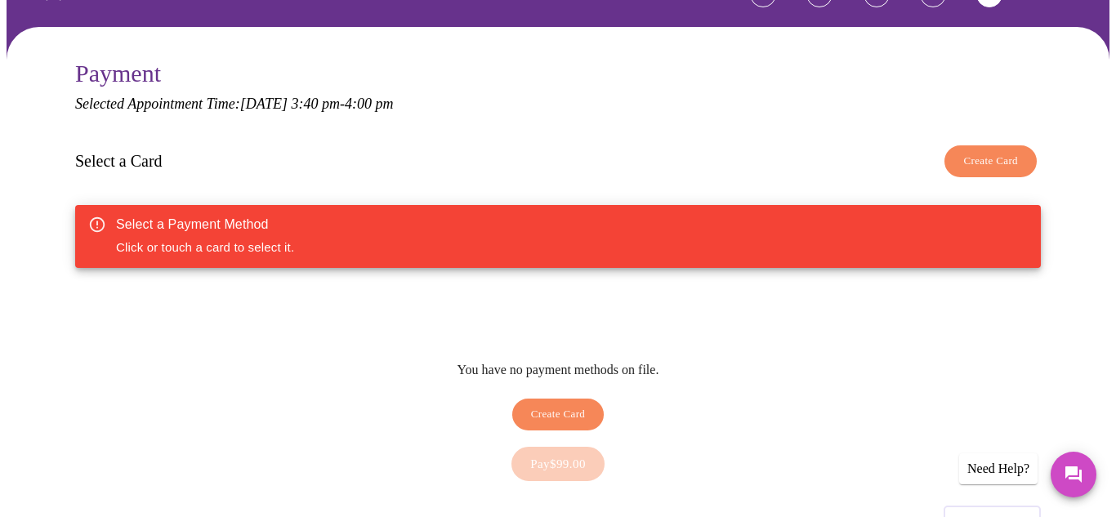
scroll to position [138, 0]
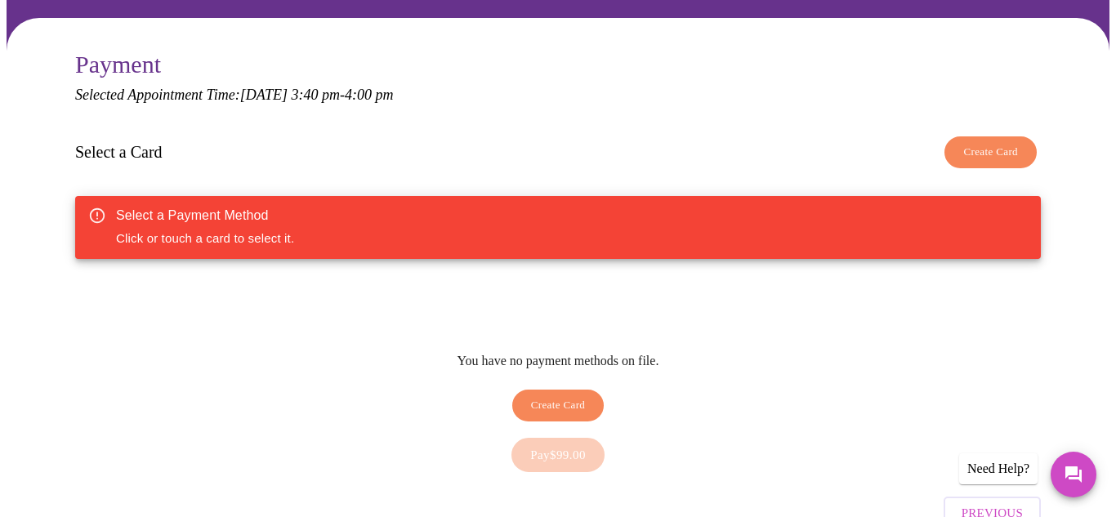
click at [986, 143] on span "Create Card" at bounding box center [990, 152] width 55 height 19
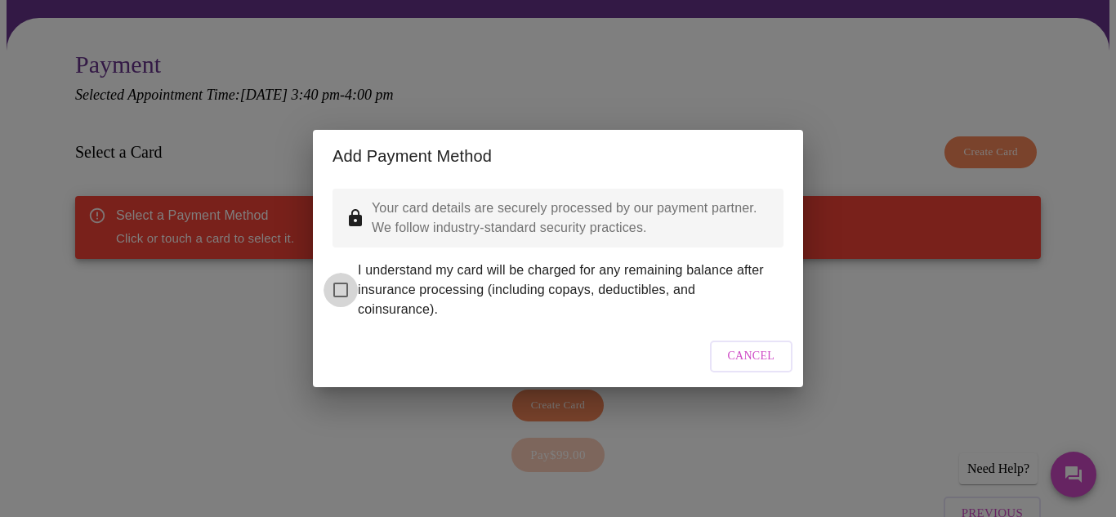
click at [345, 283] on input "I understand my card will be charged for any remaining balance after insurance …" at bounding box center [341, 290] width 34 height 34
checkbox input "true"
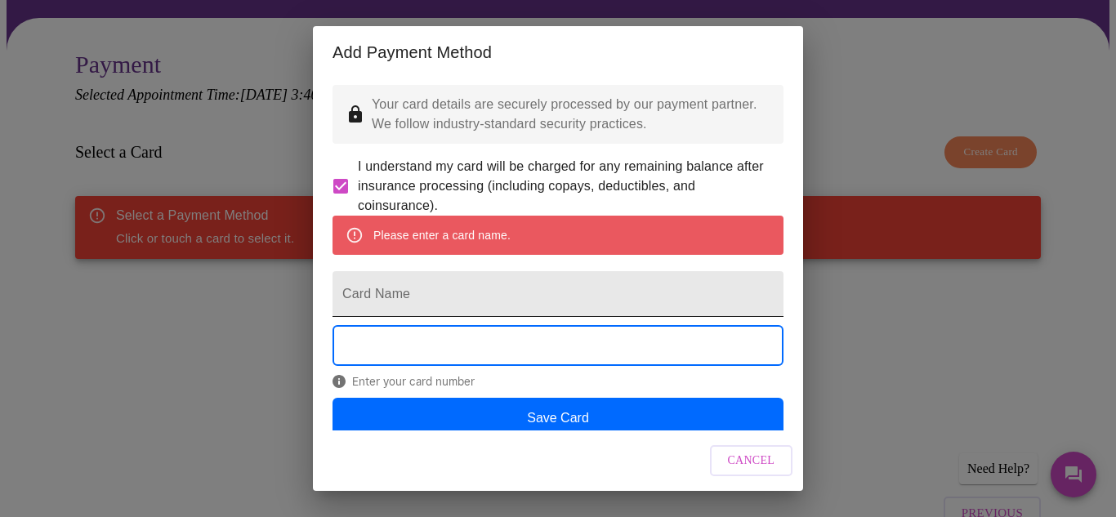
click at [435, 317] on input "Card Name" at bounding box center [557, 294] width 451 height 46
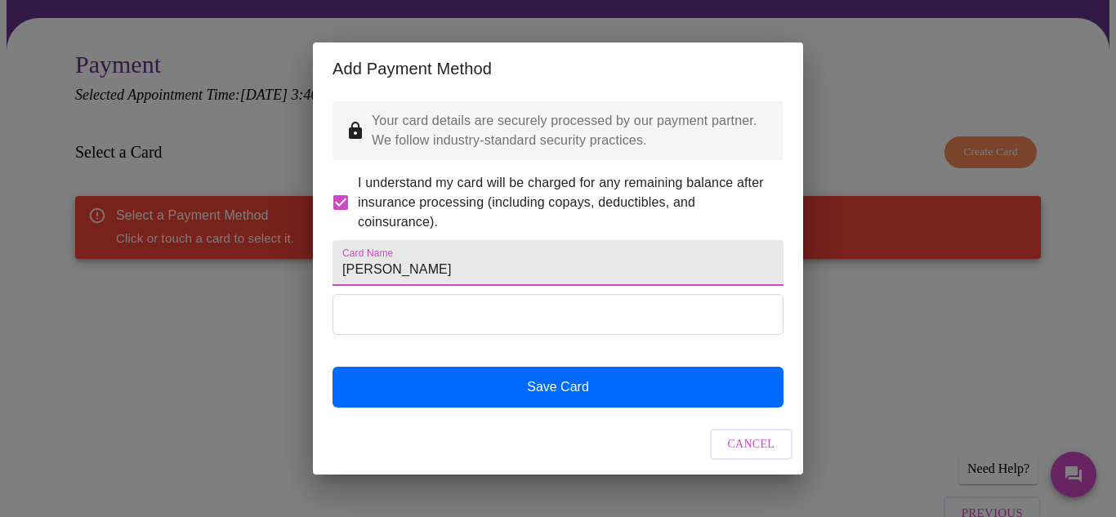
type input "[PERSON_NAME]"
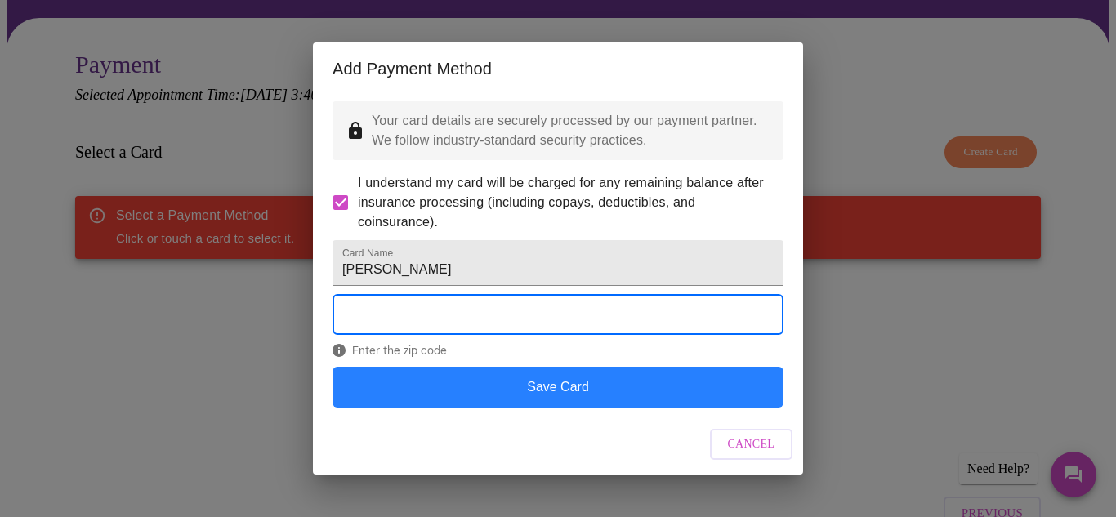
click at [423, 404] on button "Save Card" at bounding box center [557, 387] width 451 height 41
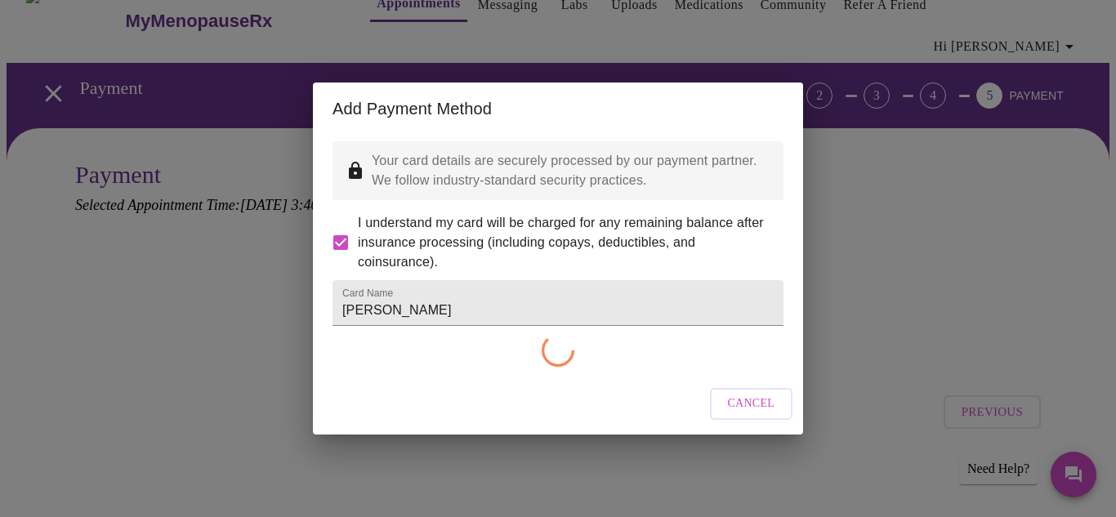
scroll to position [0, 0]
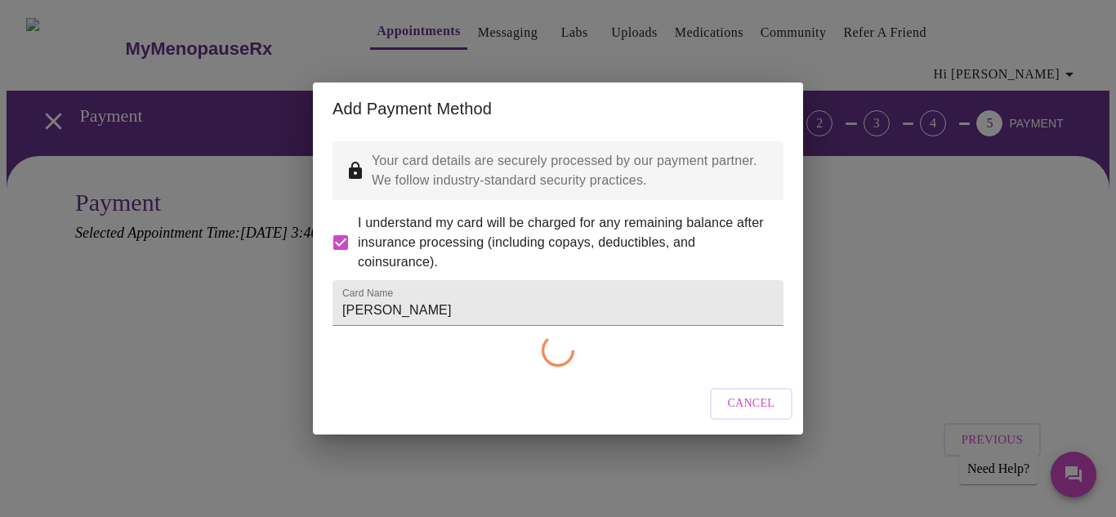
checkbox input "false"
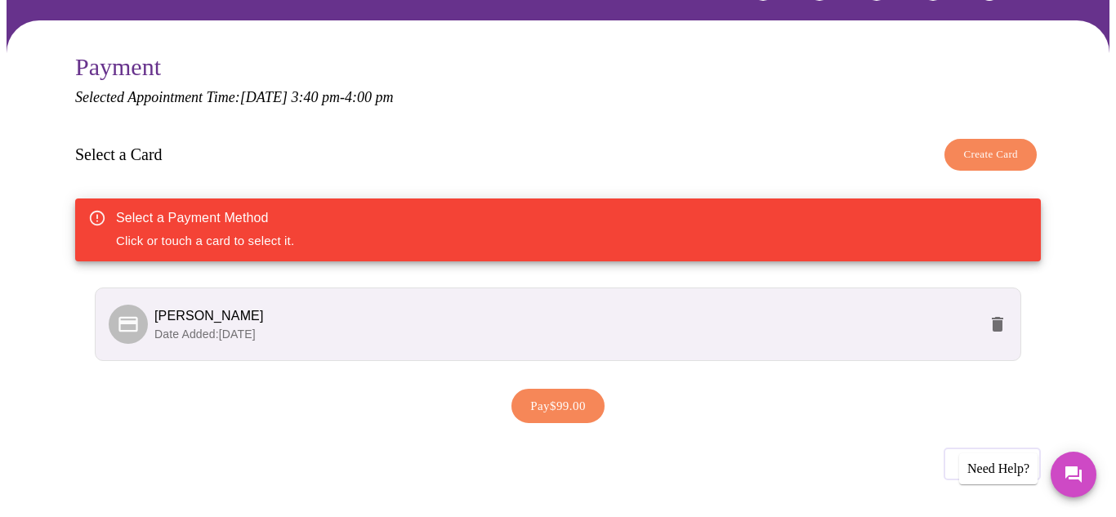
scroll to position [133, 0]
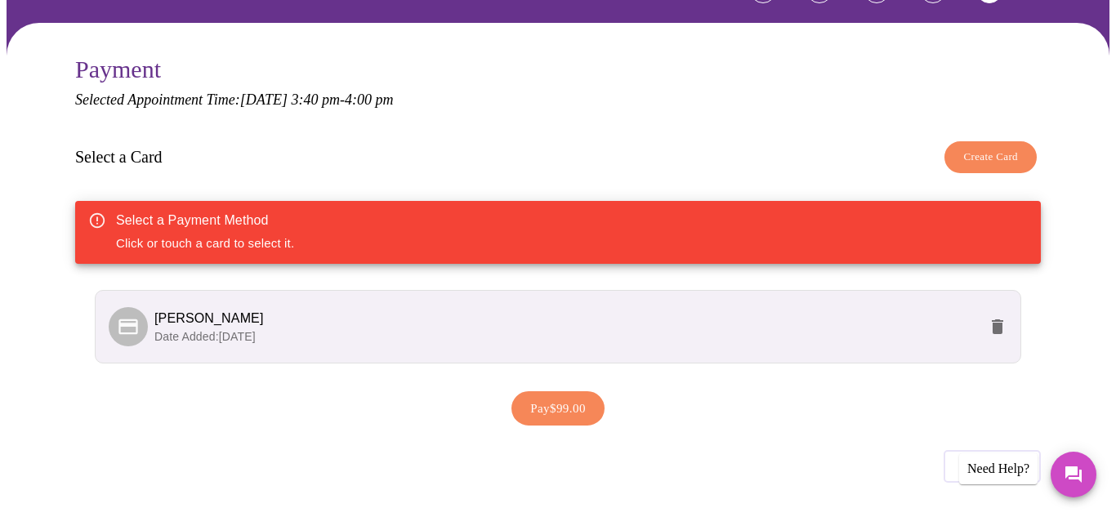
click at [806, 327] on li "[PERSON_NAME] Date Added: [DATE]" at bounding box center [558, 327] width 926 height 74
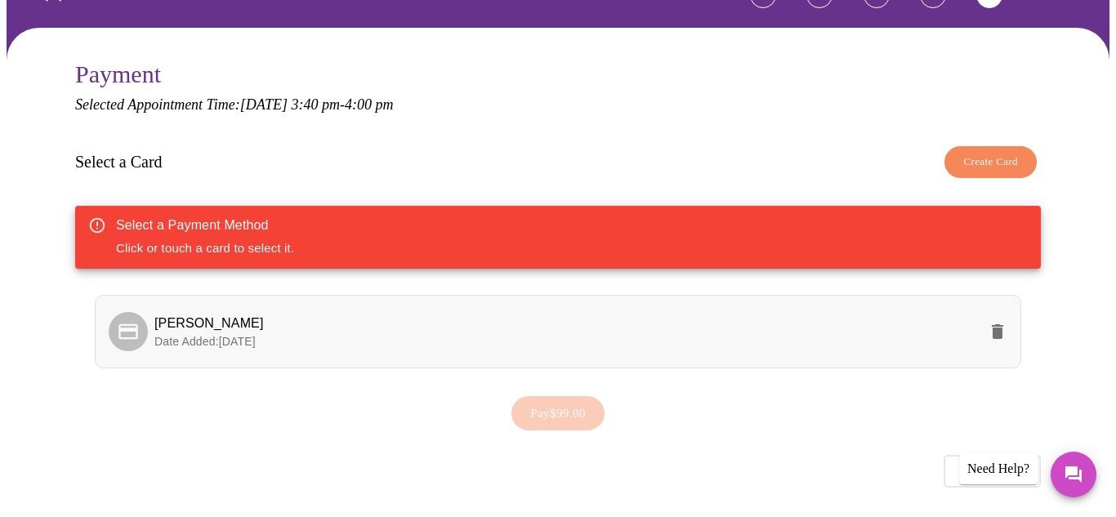
scroll to position [127, 0]
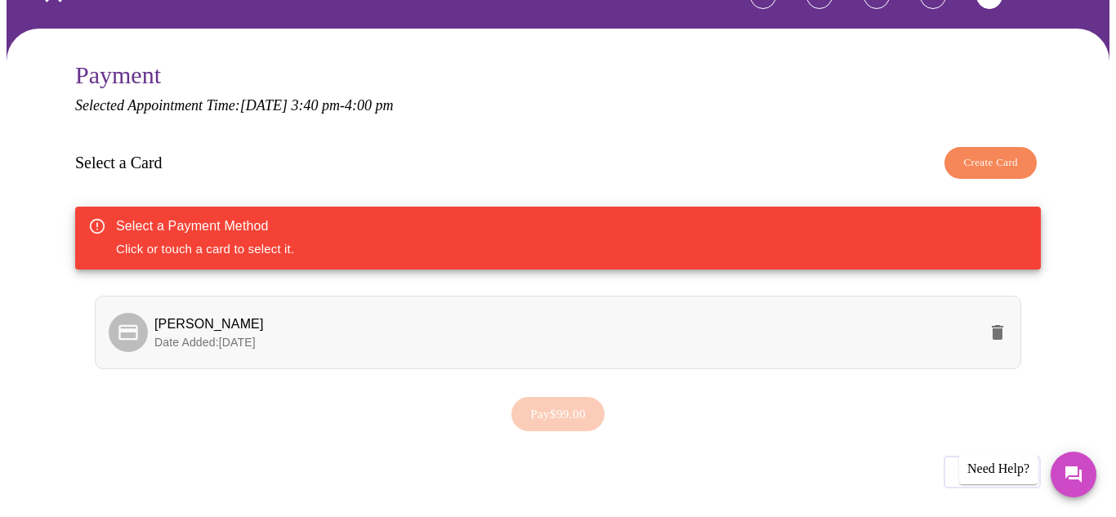
click at [895, 315] on span "[PERSON_NAME]" at bounding box center [565, 325] width 823 height 20
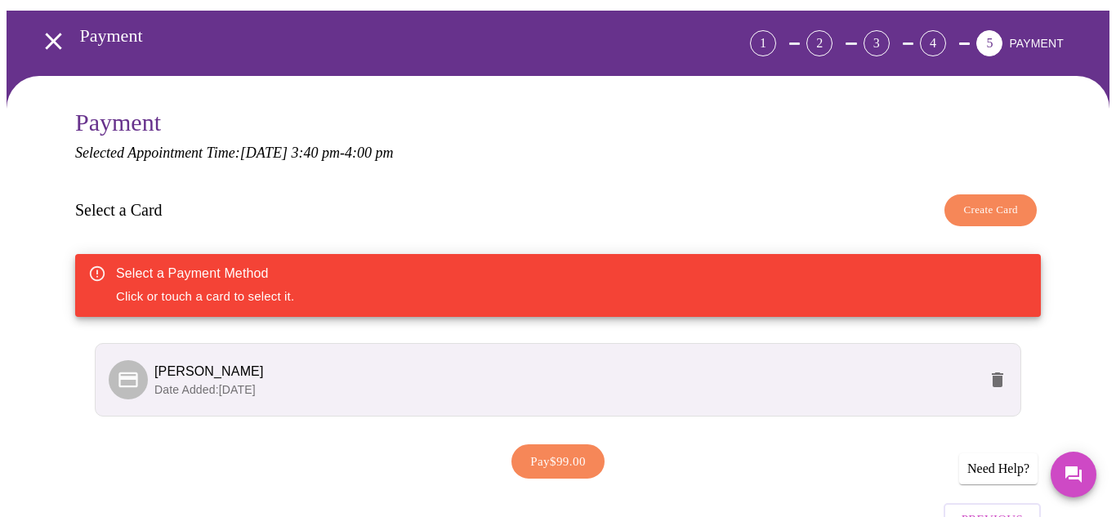
scroll to position [77, 0]
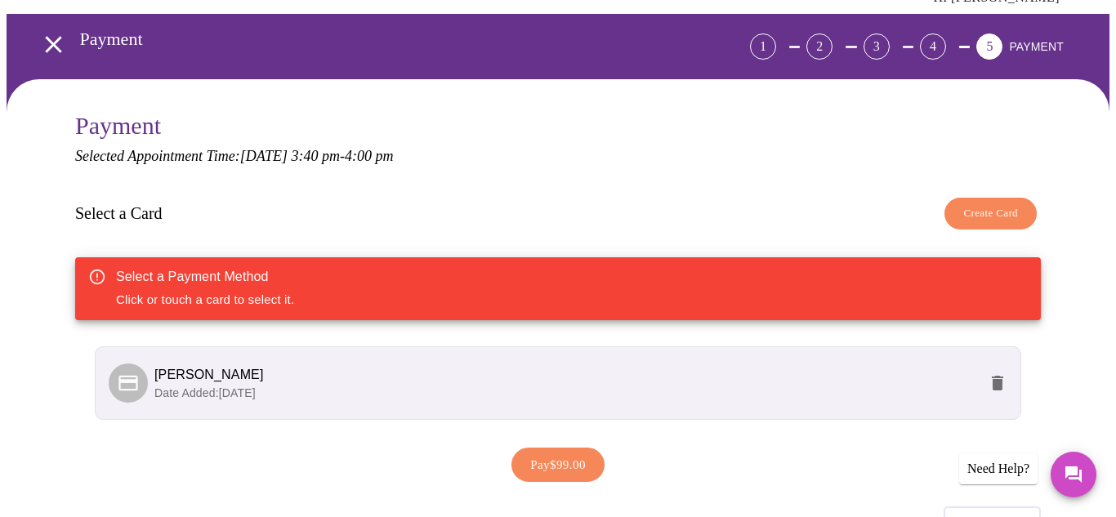
click at [657, 271] on div "Select a Payment Method Click or touch a card to select it." at bounding box center [558, 288] width 966 height 63
click at [124, 372] on icon at bounding box center [128, 383] width 23 height 23
click at [372, 385] on p "Date Added: [DATE]" at bounding box center [565, 393] width 823 height 16
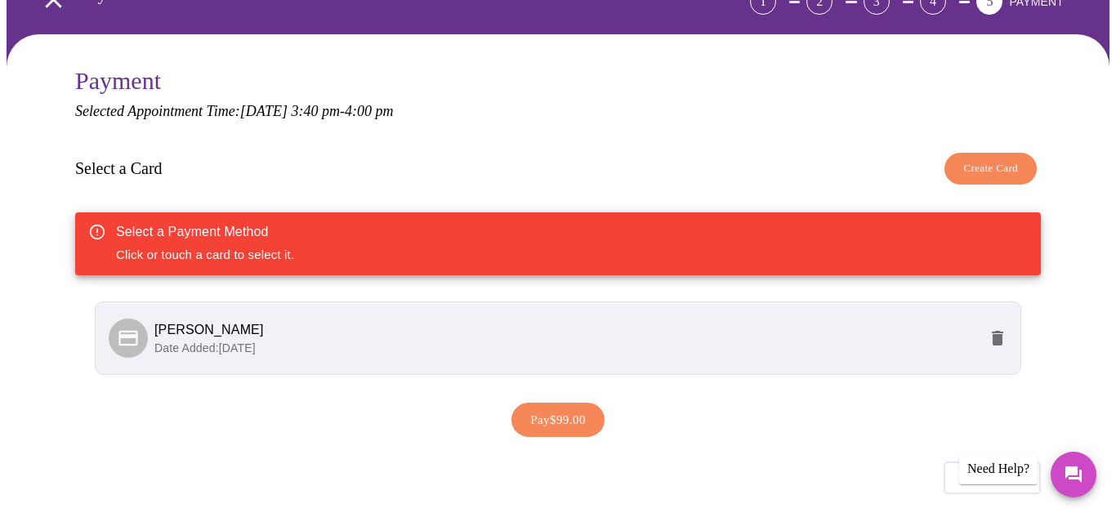
scroll to position [133, 0]
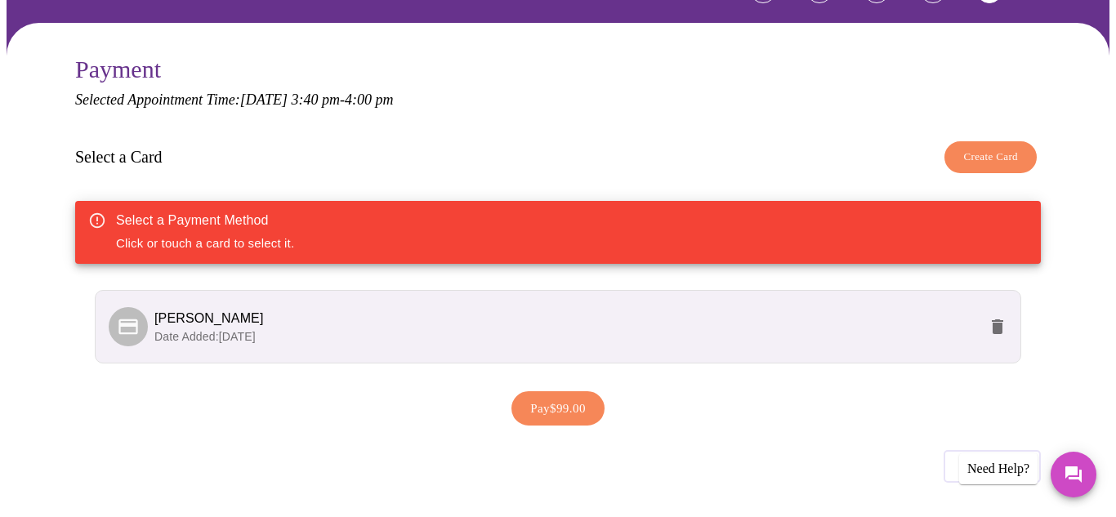
click at [576, 398] on span "Pay $99.00" at bounding box center [558, 408] width 56 height 21
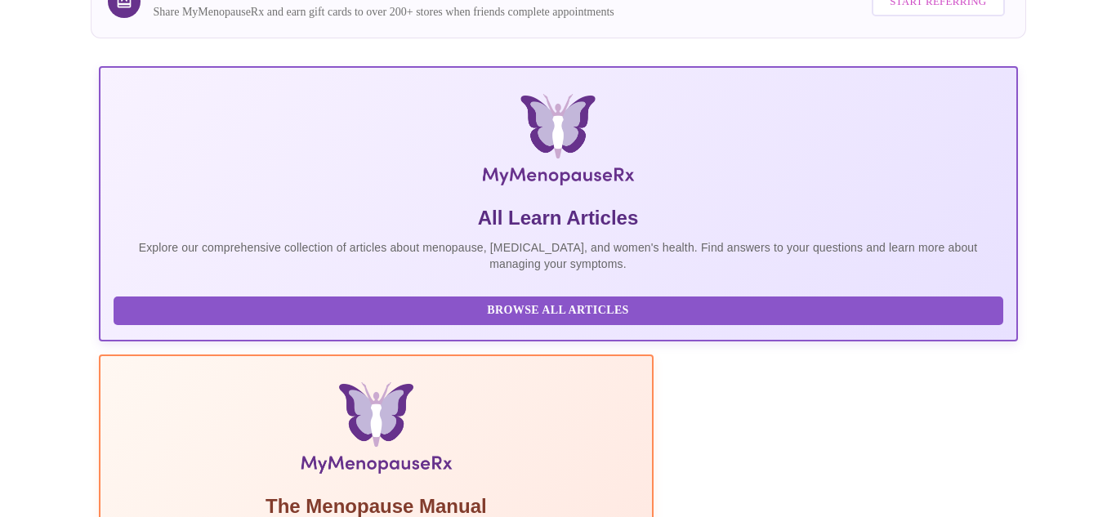
scroll to position [319, 0]
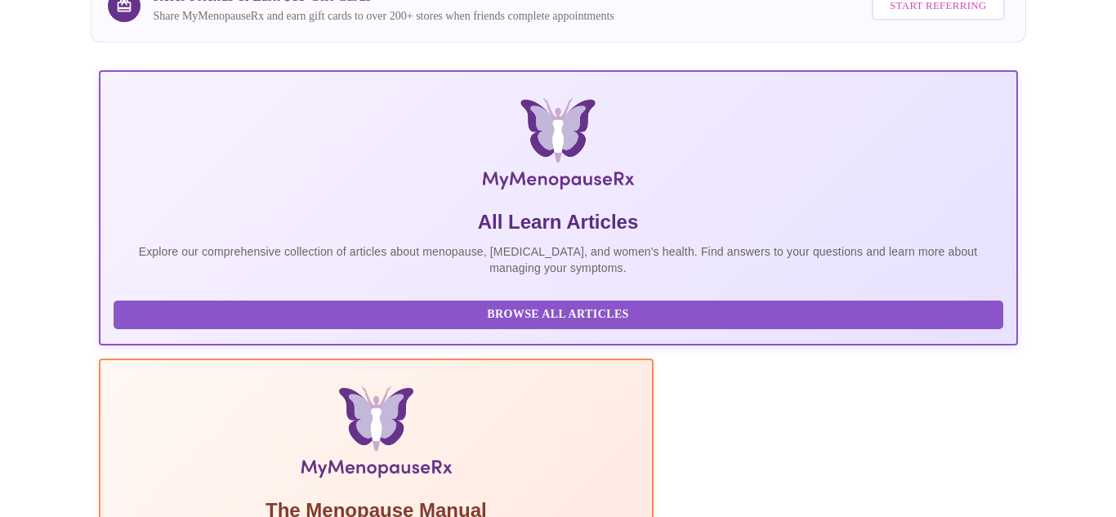
click at [275, 306] on span "Browse All Articles" at bounding box center [558, 315] width 857 height 20
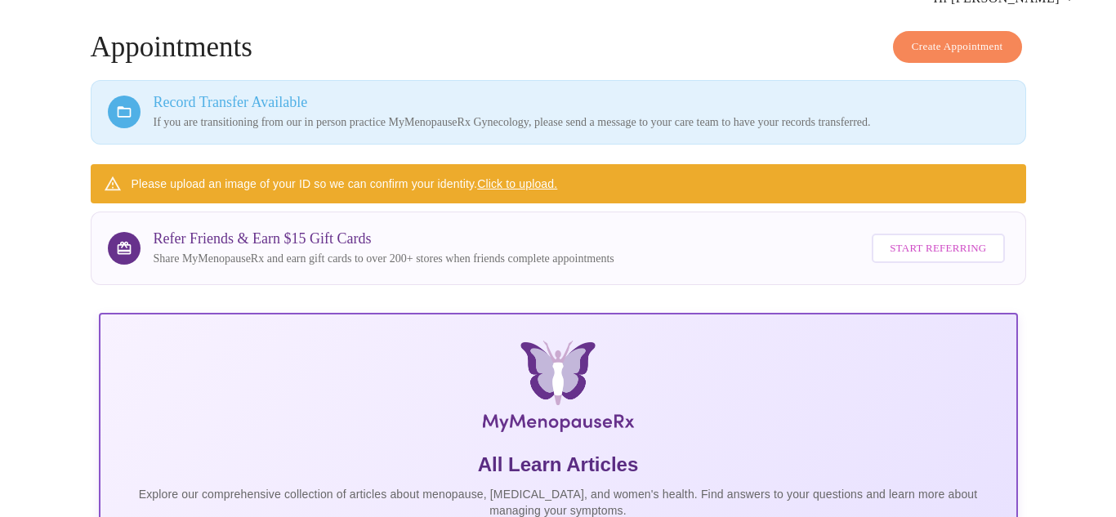
scroll to position [79, 0]
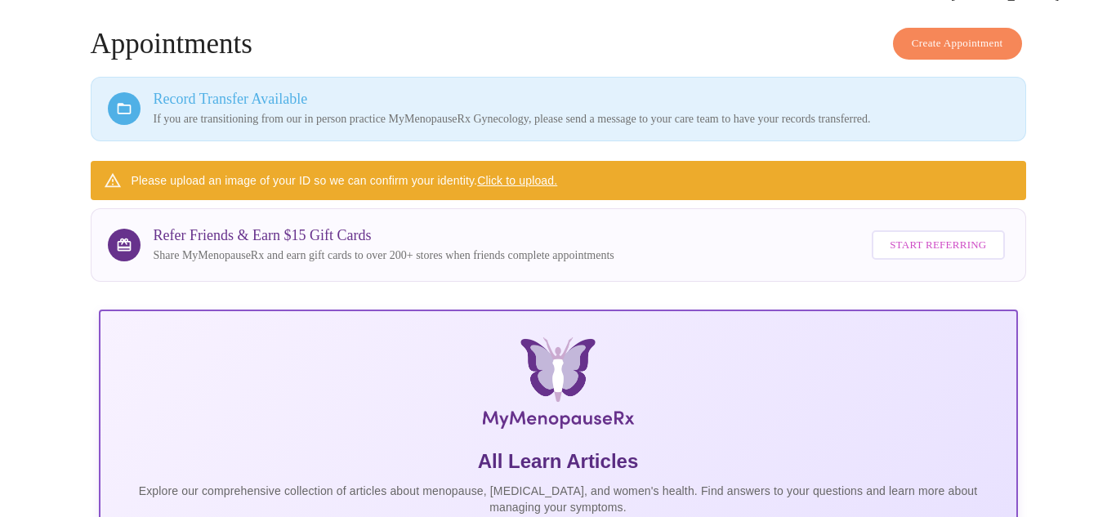
click at [251, 339] on img at bounding box center [558, 386] width 614 height 98
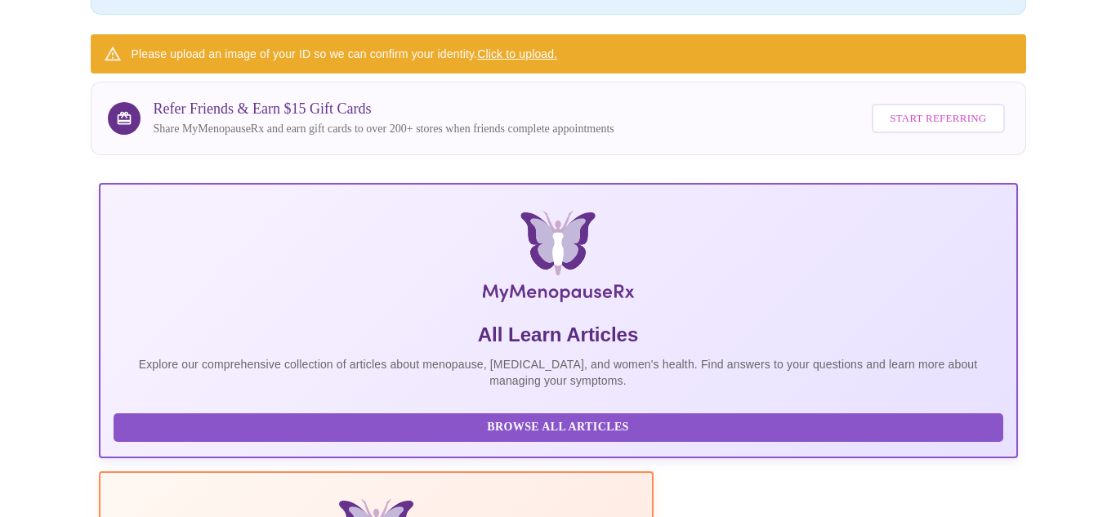
scroll to position [212, 0]
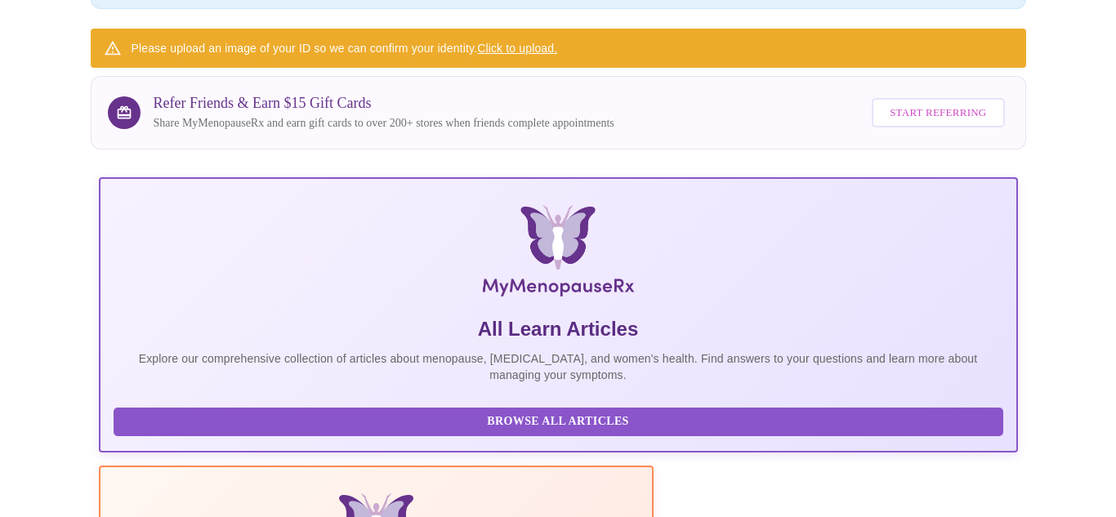
click at [223, 412] on span "Browse All Articles" at bounding box center [558, 422] width 857 height 20
